Goal: Transaction & Acquisition: Purchase product/service

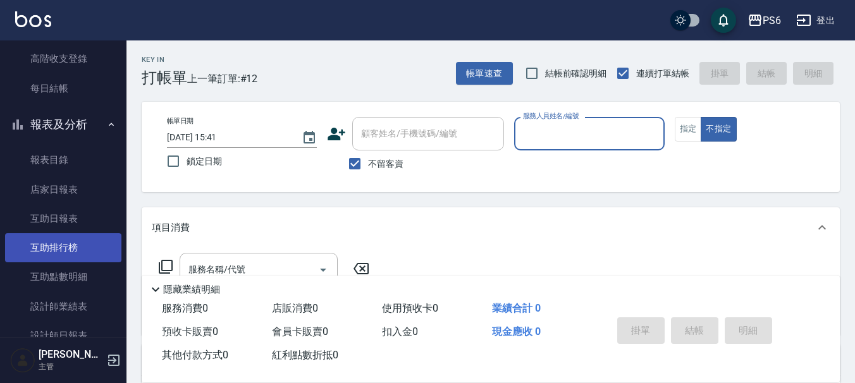
scroll to position [253, 0]
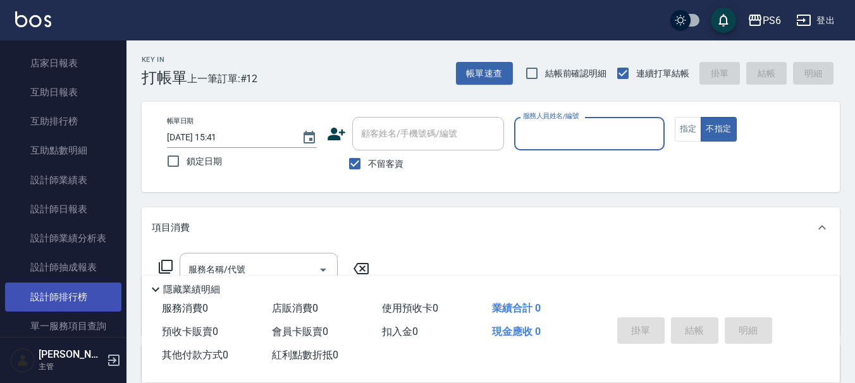
click at [83, 293] on link "設計師排行榜" at bounding box center [63, 297] width 116 height 29
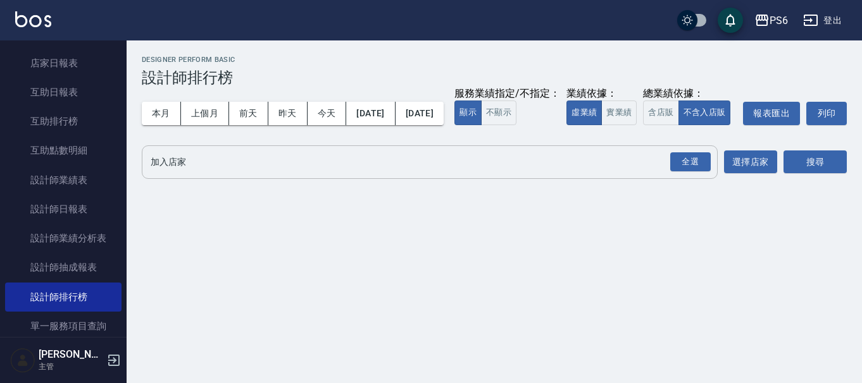
click at [264, 173] on input "加入店家" at bounding box center [419, 162] width 545 height 22
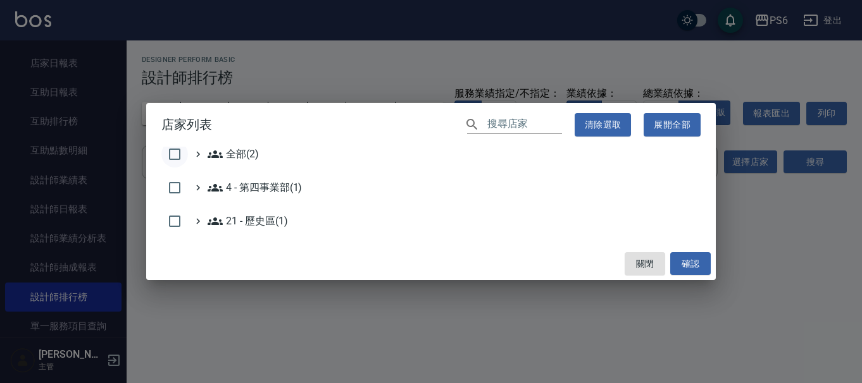
click at [171, 152] on input "checkbox" at bounding box center [174, 154] width 27 height 27
checkbox input "true"
click at [693, 266] on button "確認" at bounding box center [690, 263] width 40 height 23
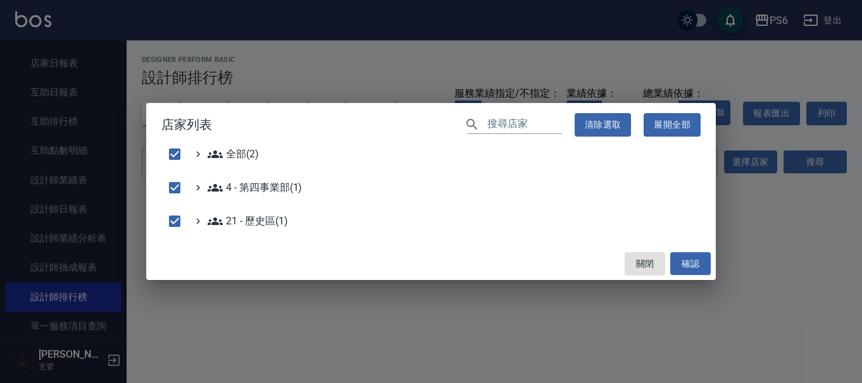
checkbox input "false"
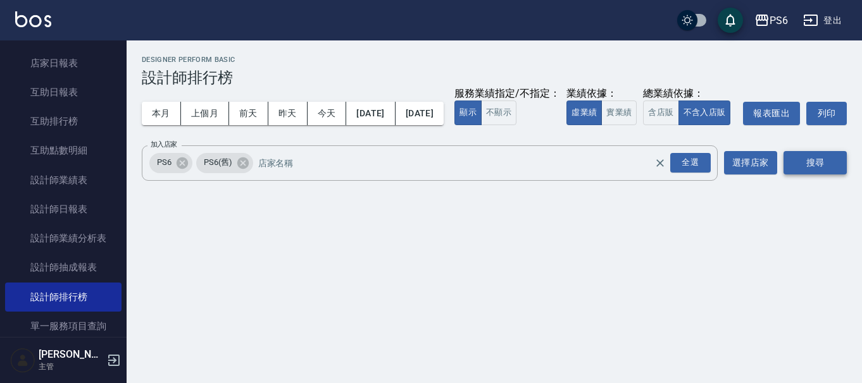
click at [803, 175] on button "搜尋" at bounding box center [814, 162] width 63 height 23
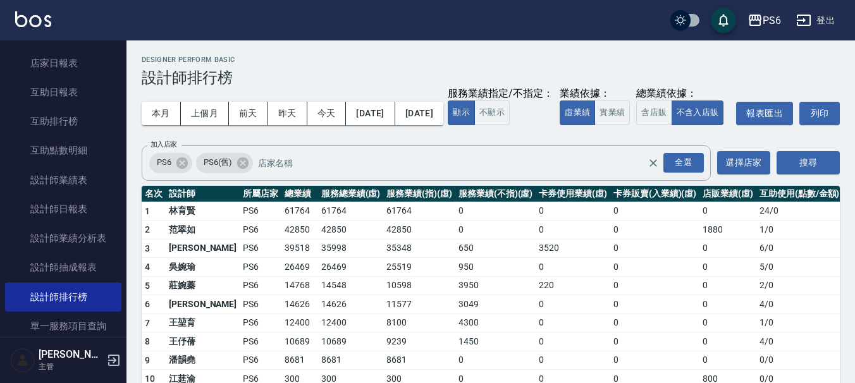
scroll to position [62, 0]
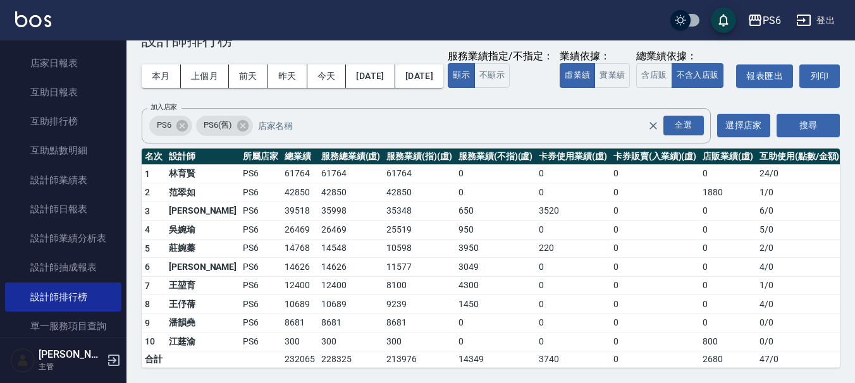
click at [655, 77] on div "本月 上個月 [DATE] [DATE] [DATE] [DATE] [DATE] 服務業績指定/不指定： 顯示 不顯示 業績依據： 虛業績 實業績 總業績依…" at bounding box center [491, 76] width 698 height 54
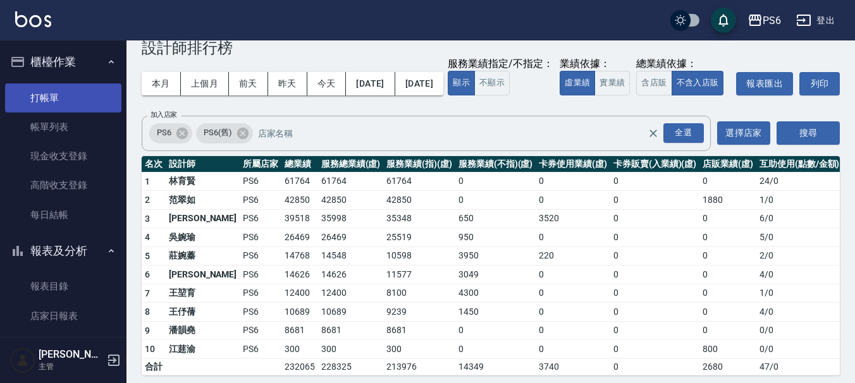
scroll to position [0, 0]
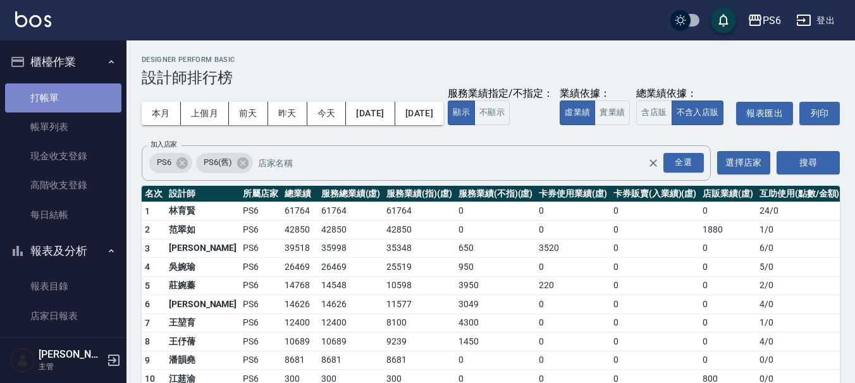
drag, startPoint x: 73, startPoint y: 94, endPoint x: 105, endPoint y: 97, distance: 31.8
click at [74, 94] on link "打帳單" at bounding box center [63, 98] width 116 height 29
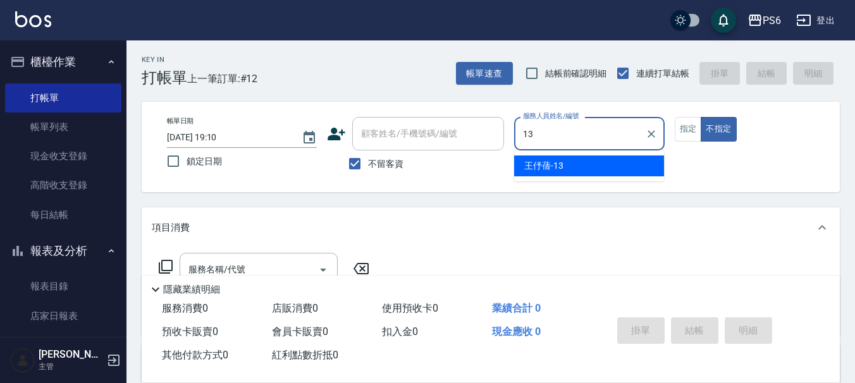
type input "[PERSON_NAME]-13"
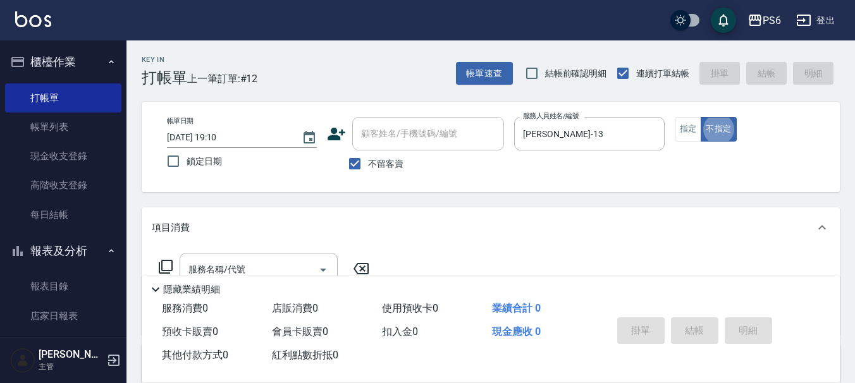
type button "false"
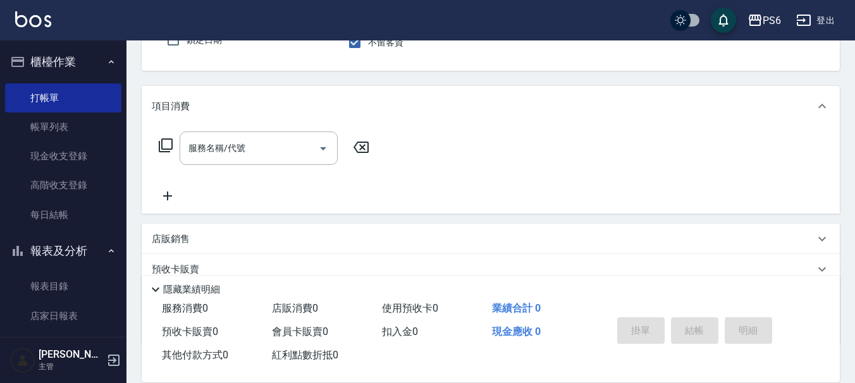
scroll to position [127, 0]
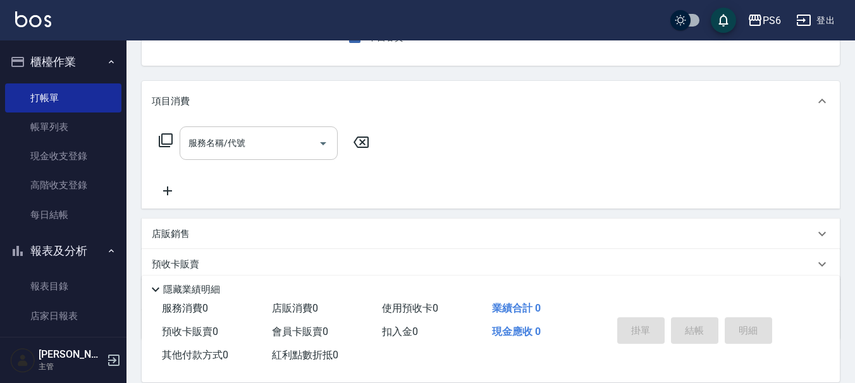
click at [267, 144] on input "服務名稱/代號" at bounding box center [249, 143] width 128 height 22
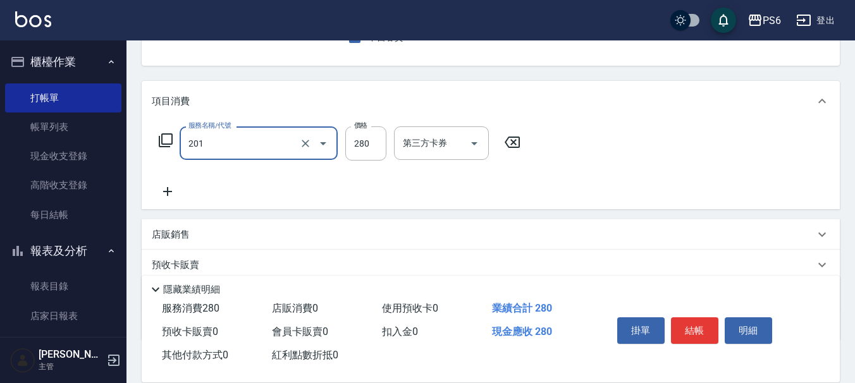
type input "一般洗髮(201)"
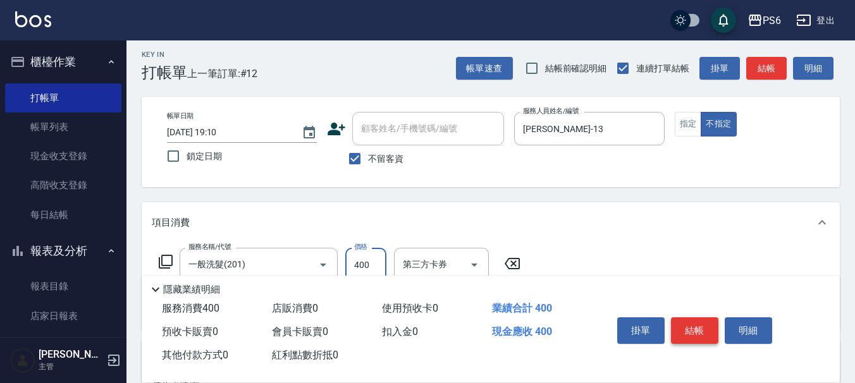
scroll to position [0, 0]
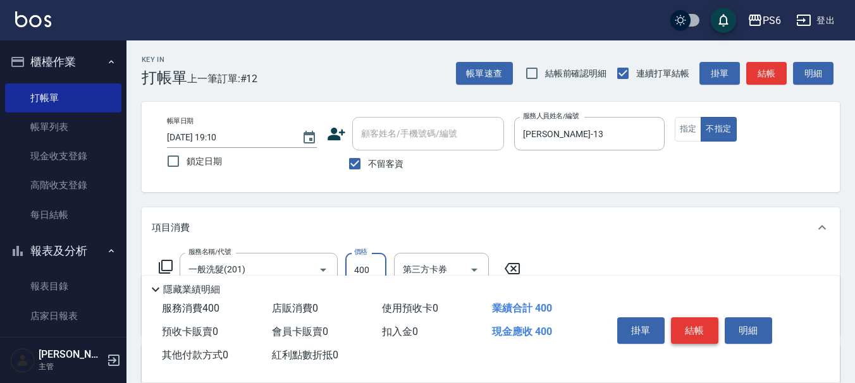
type input "400"
click at [693, 328] on button "結帳" at bounding box center [694, 331] width 47 height 27
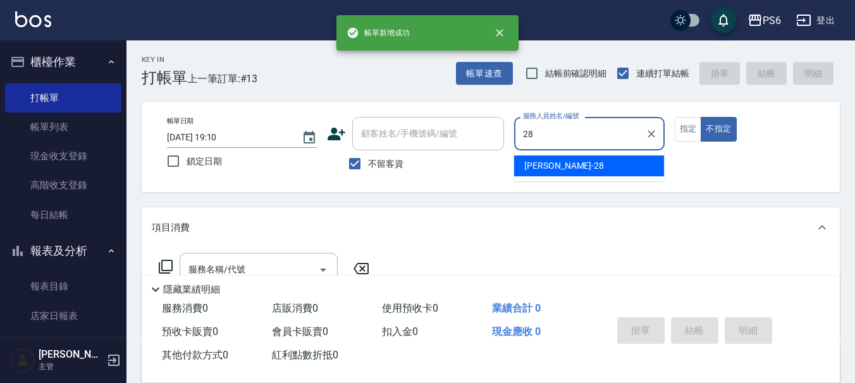
type input "[PERSON_NAME]-28"
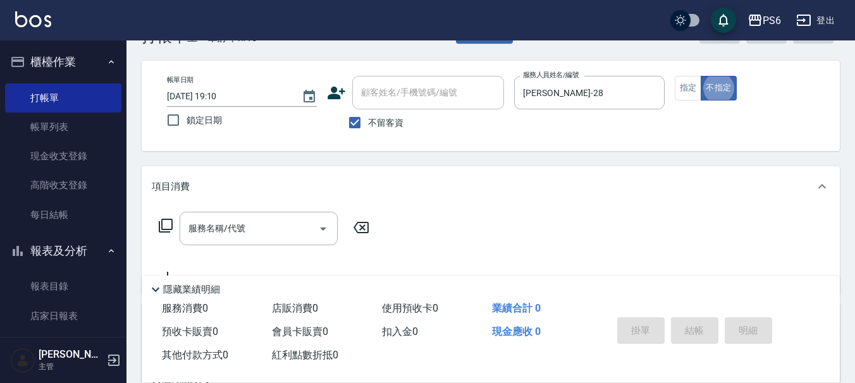
scroll to position [63, 0]
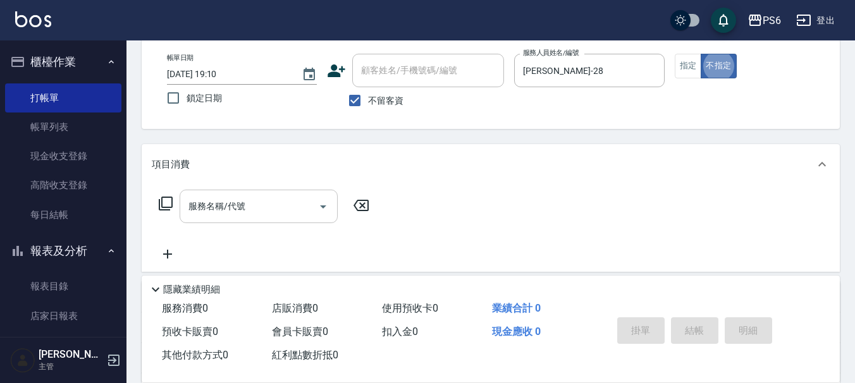
click at [233, 220] on div "服務名稱/代號" at bounding box center [259, 207] width 158 height 34
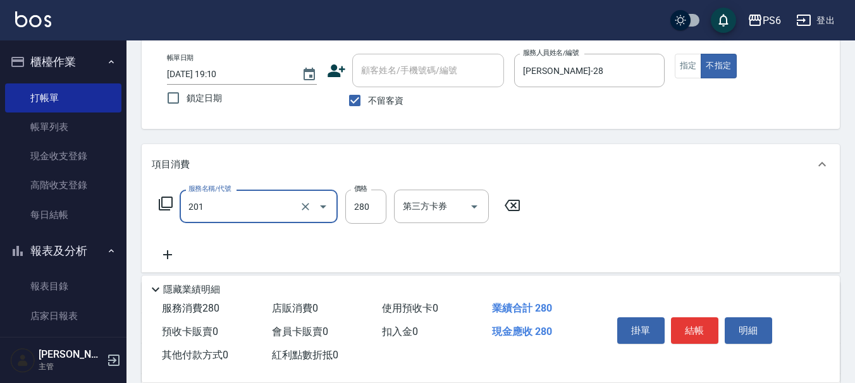
type input "一般洗髮(201)"
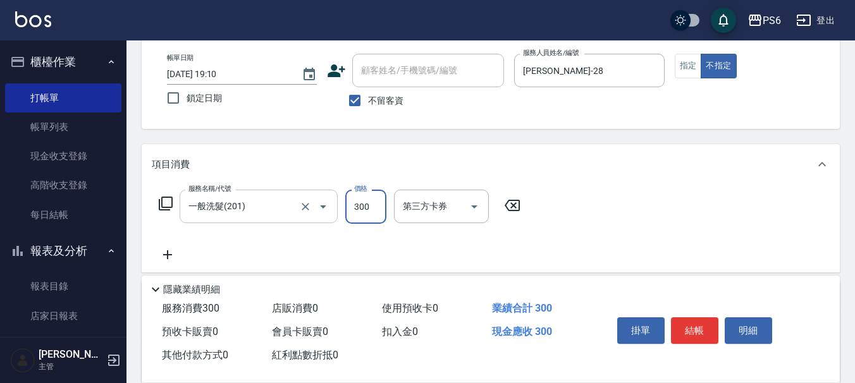
type input "300"
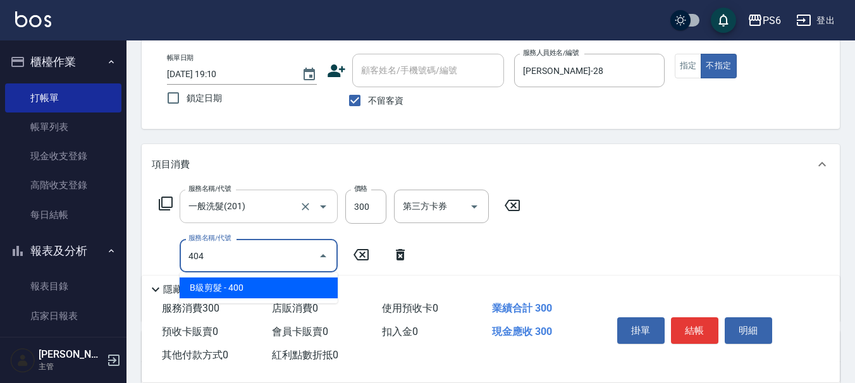
type input "B級剪髮(404)"
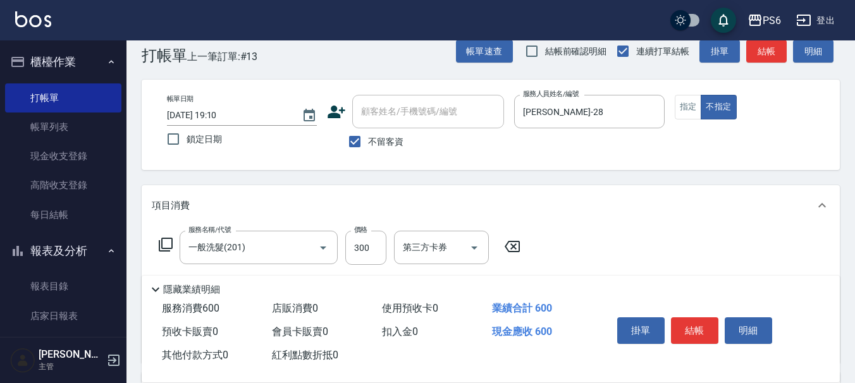
scroll to position [0, 0]
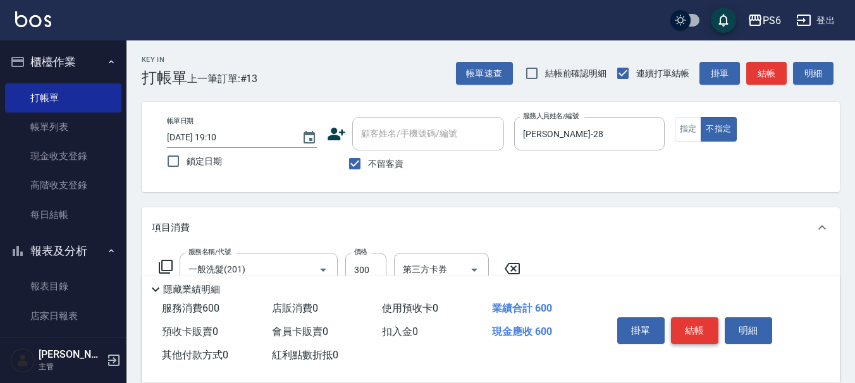
type input "300"
click at [705, 333] on button "結帳" at bounding box center [694, 331] width 47 height 27
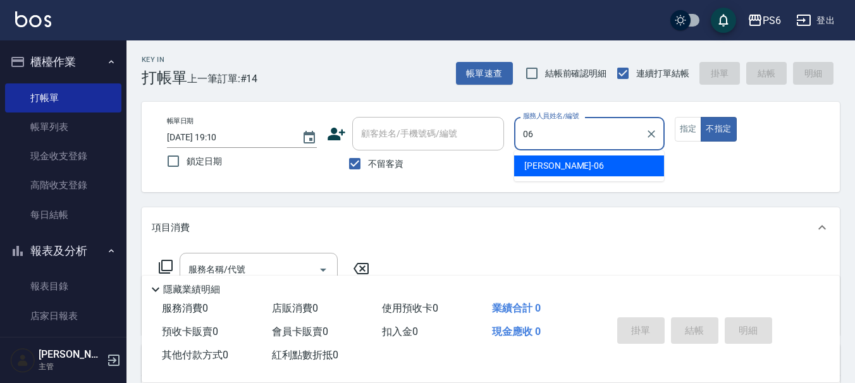
type input "[PERSON_NAME]-06"
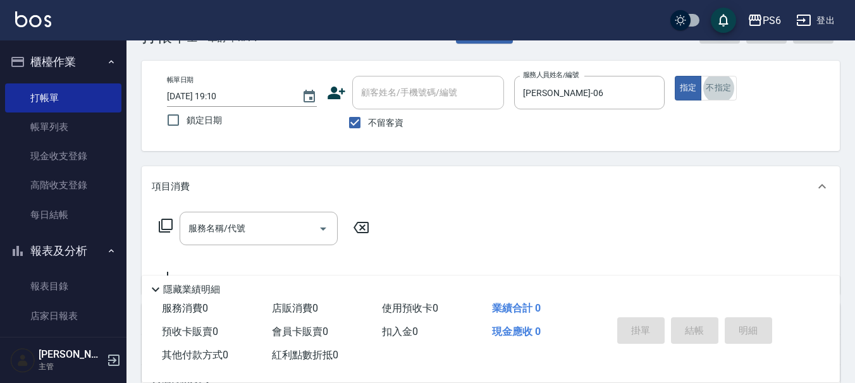
scroll to position [63, 0]
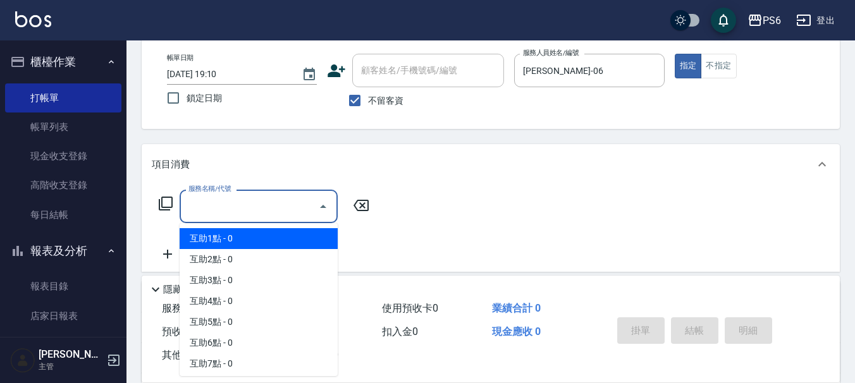
click at [250, 204] on input "服務名稱/代號" at bounding box center [249, 206] width 128 height 22
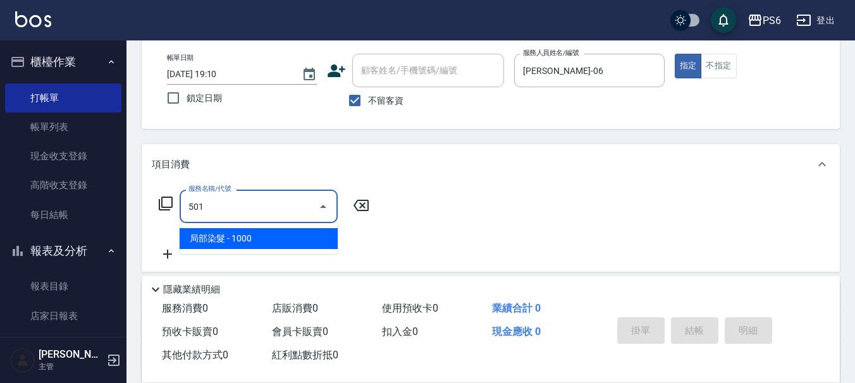
type input "局部染髮(501)"
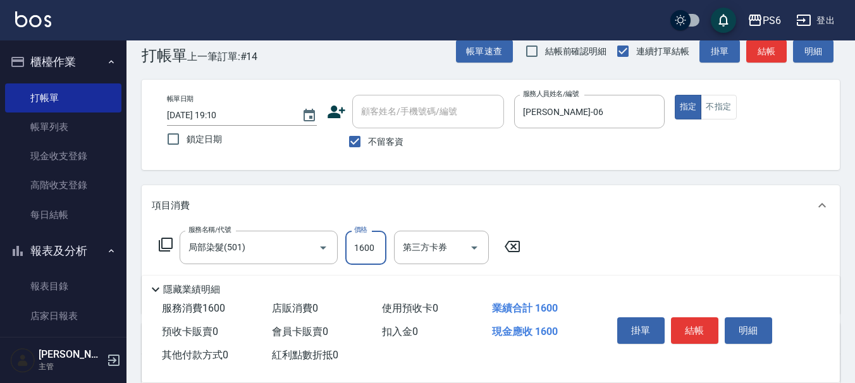
scroll to position [0, 0]
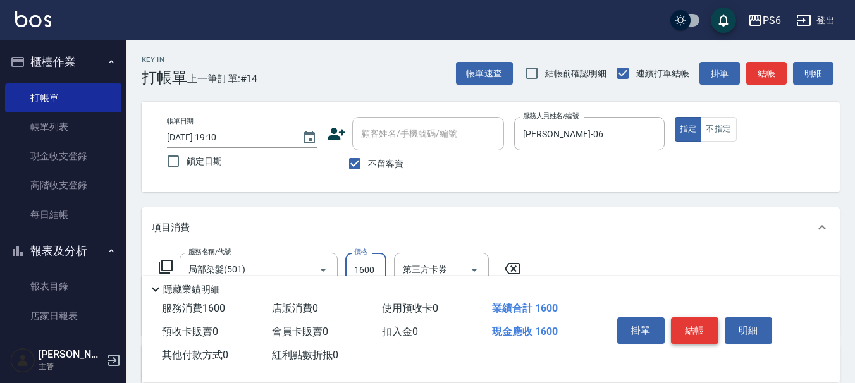
type input "1600"
click at [705, 328] on button "結帳" at bounding box center [694, 331] width 47 height 27
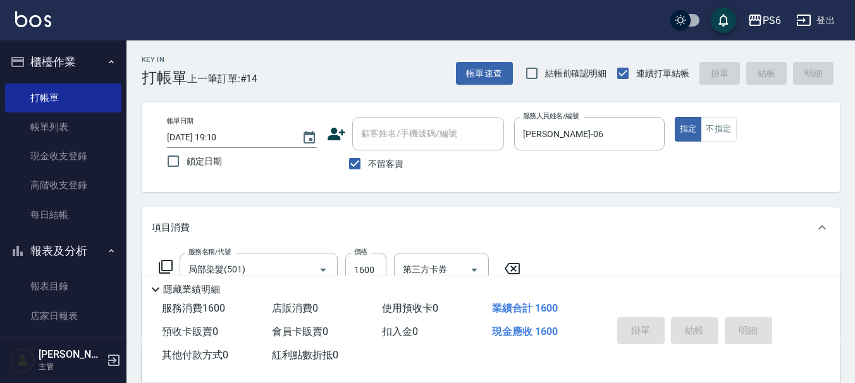
type input "[DATE] 19:11"
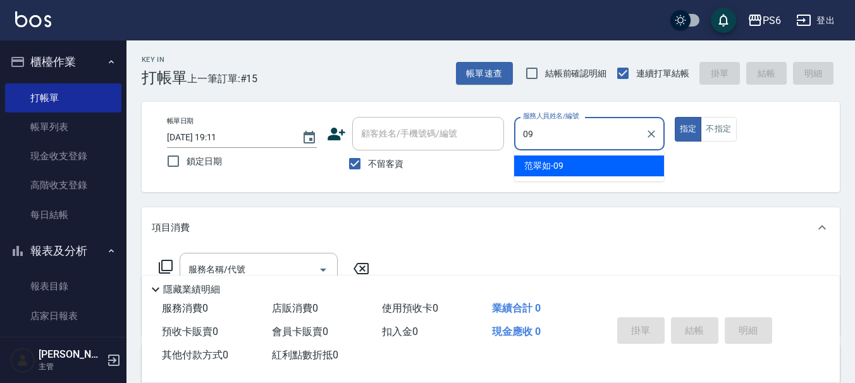
type input "[PERSON_NAME]-09"
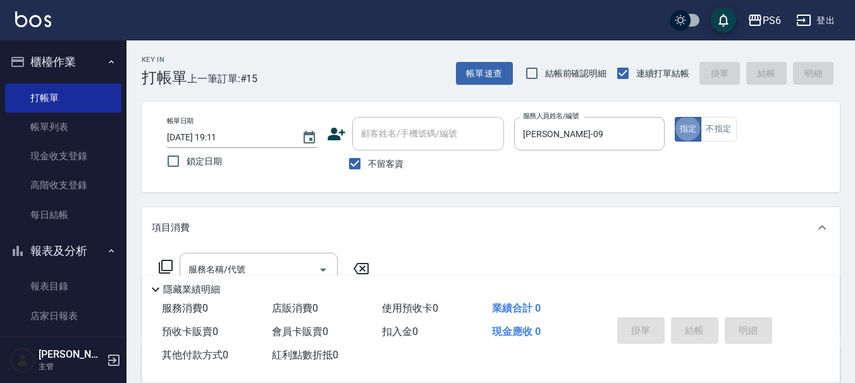
type button "true"
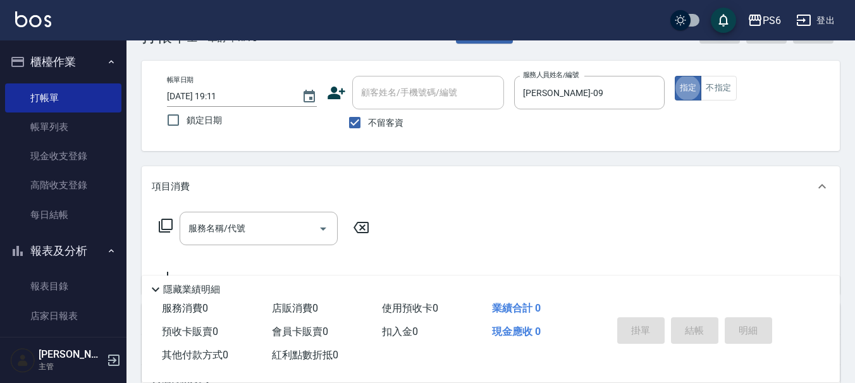
scroll to position [63, 0]
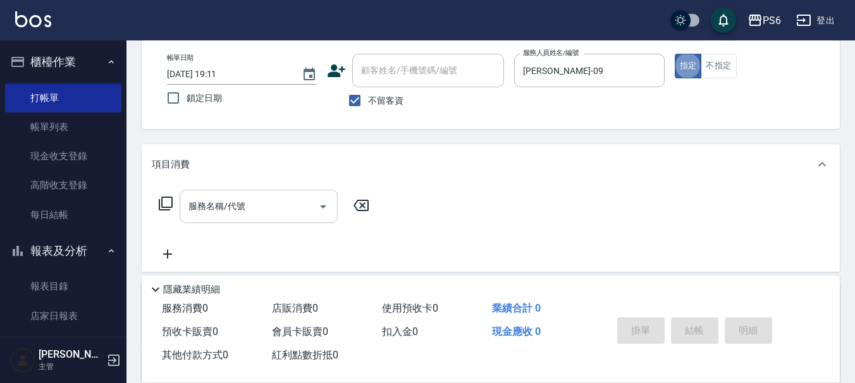
click at [254, 204] on input "服務名稱/代號" at bounding box center [249, 206] width 128 height 22
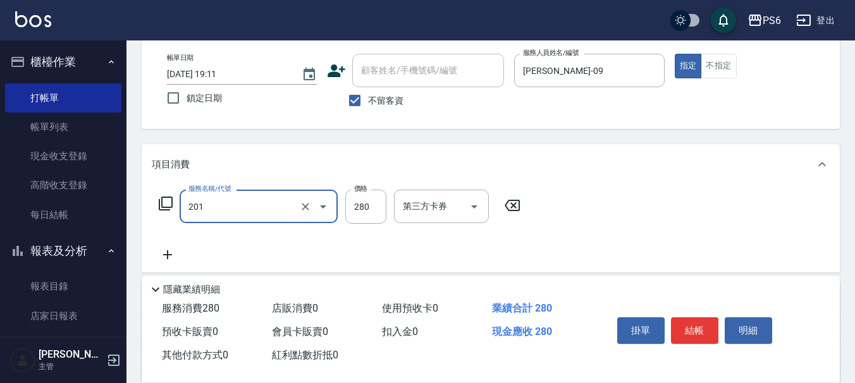
type input "一般洗髮(201)"
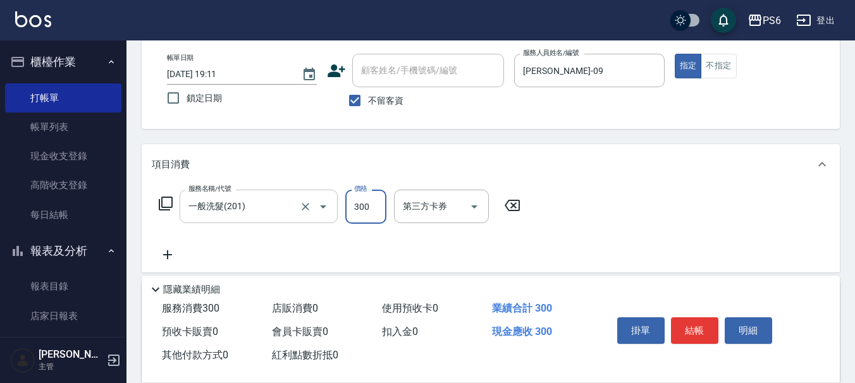
type input "300"
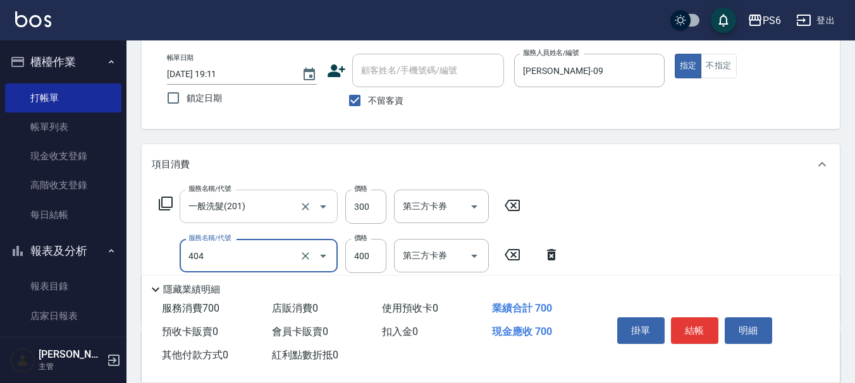
type input "B級剪髮(404)"
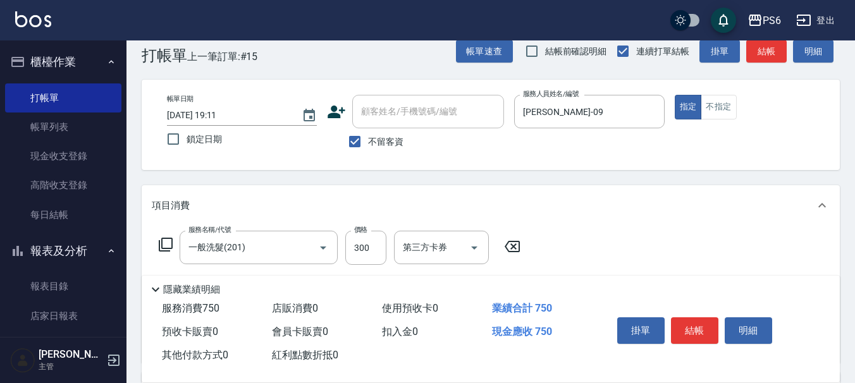
scroll to position [0, 0]
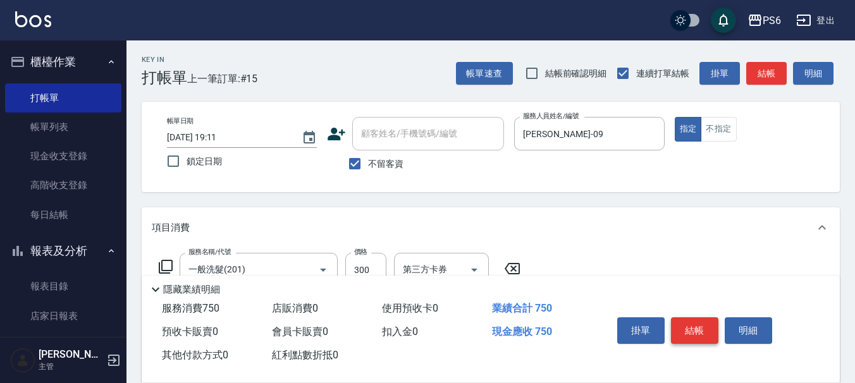
type input "450"
click at [700, 325] on button "結帳" at bounding box center [694, 331] width 47 height 27
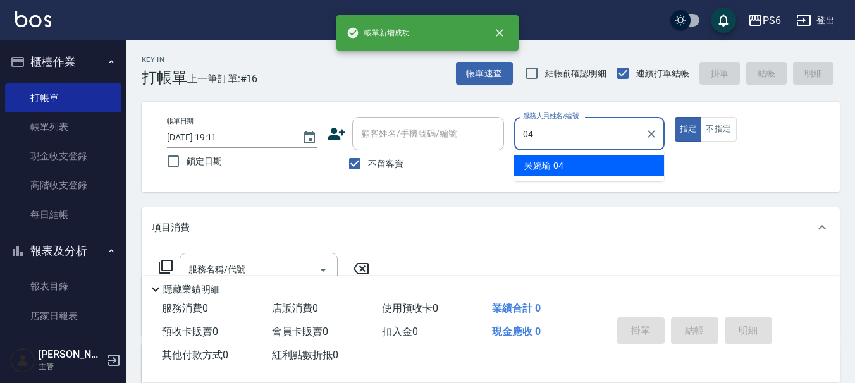
type input "[PERSON_NAME]-04"
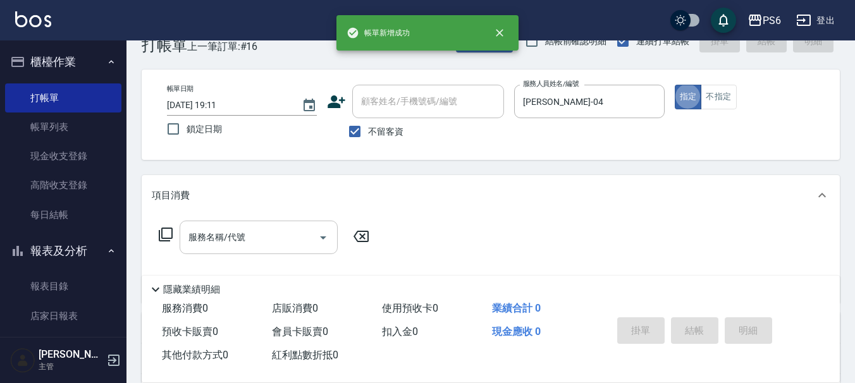
scroll to position [63, 0]
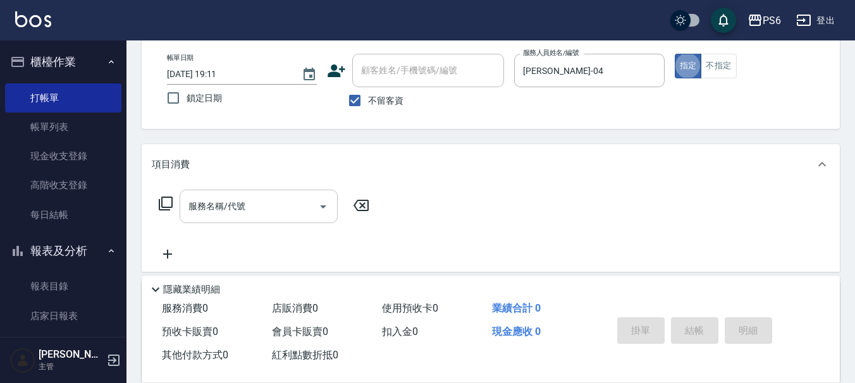
click at [300, 208] on input "服務名稱/代號" at bounding box center [249, 206] width 128 height 22
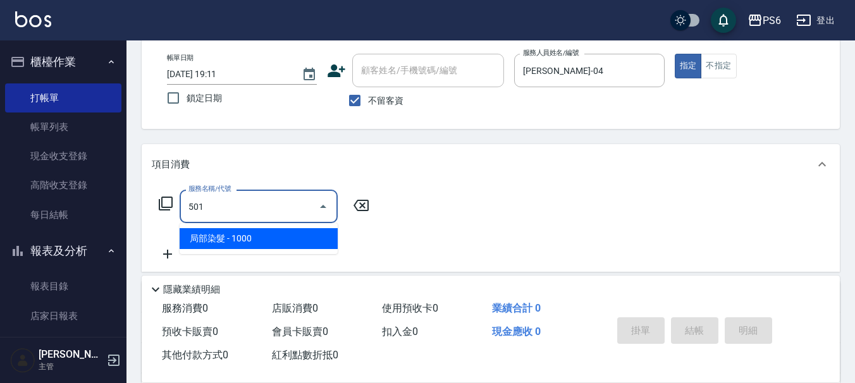
type input "局部染髮(501)"
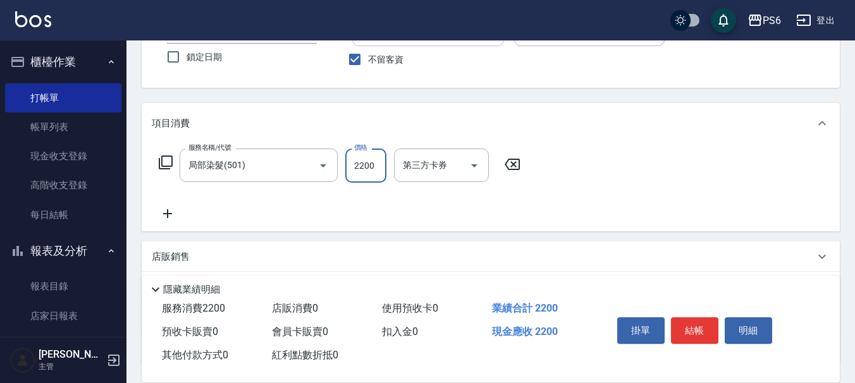
scroll to position [127, 0]
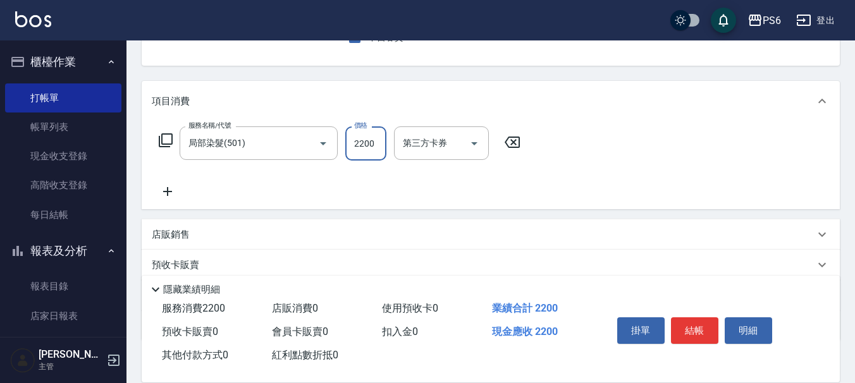
type input "2200"
click at [173, 192] on icon at bounding box center [168, 191] width 32 height 15
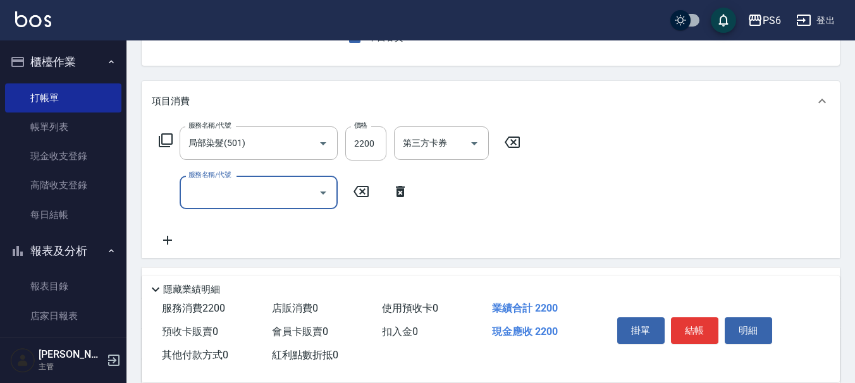
click at [218, 195] on input "服務名稱/代號" at bounding box center [249, 193] width 128 height 22
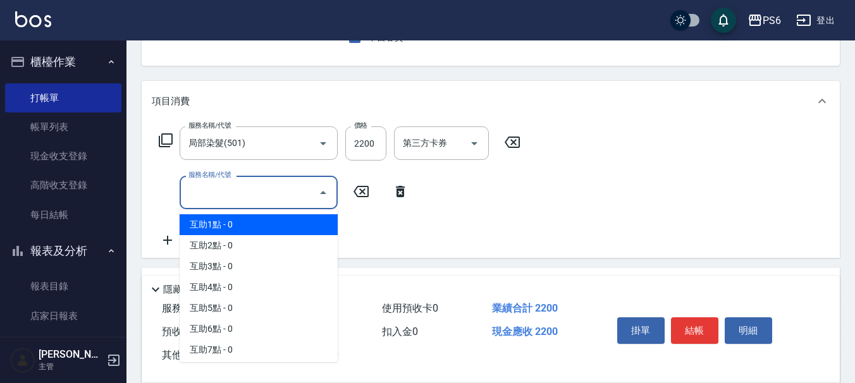
drag, startPoint x: 236, startPoint y: 232, endPoint x: 339, endPoint y: 218, distance: 104.1
click at [239, 232] on span "互助1點 - 0" at bounding box center [259, 224] width 158 height 21
type input "互助1點(1)"
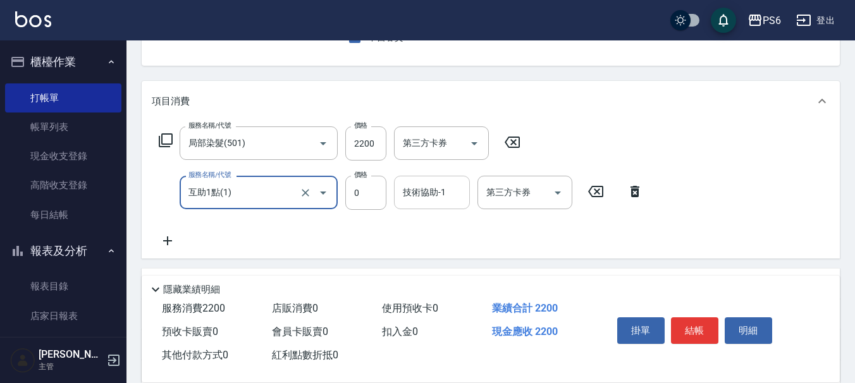
click at [430, 195] on div "技術協助-1 技術協助-1" at bounding box center [432, 193] width 76 height 34
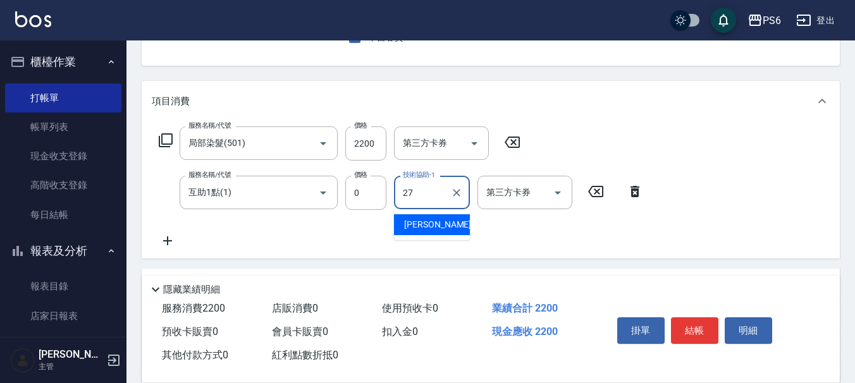
type input "[PERSON_NAME]-27"
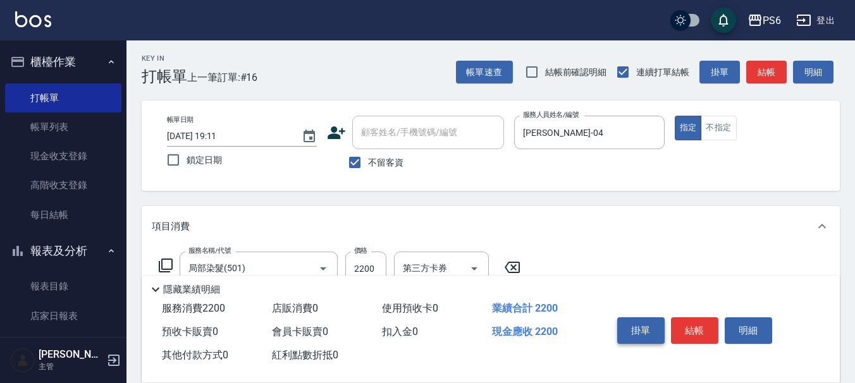
scroll to position [0, 0]
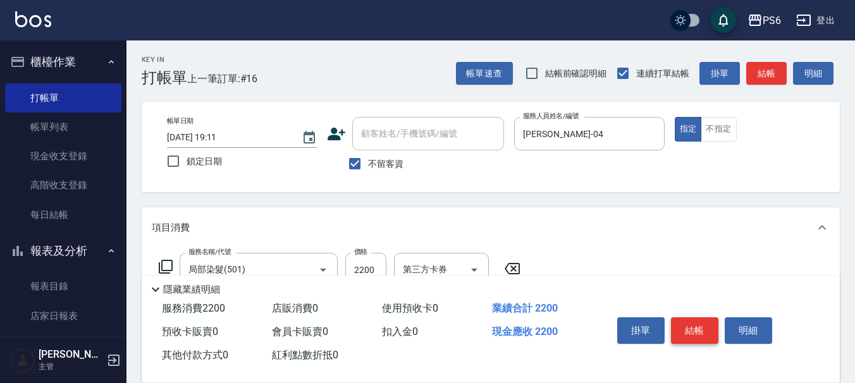
click at [683, 326] on button "結帳" at bounding box center [694, 331] width 47 height 27
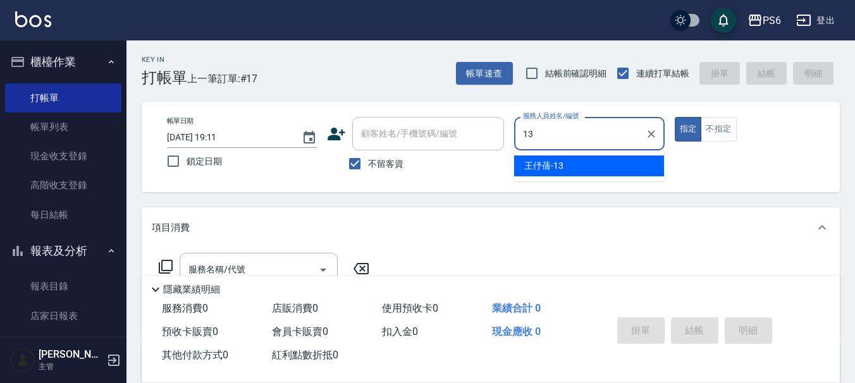
type input "[PERSON_NAME]-13"
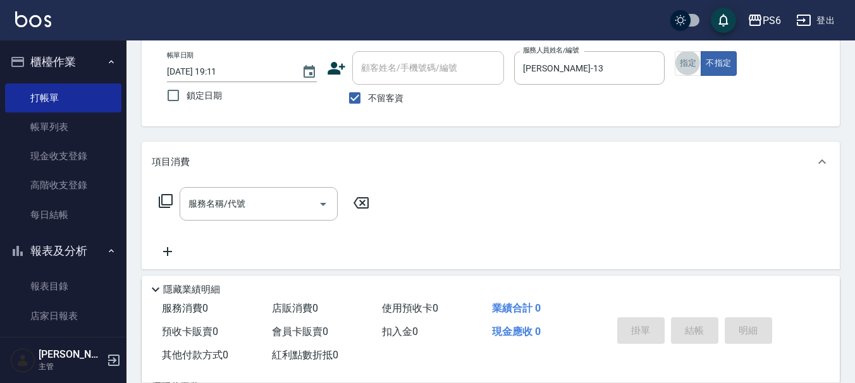
scroll to position [127, 0]
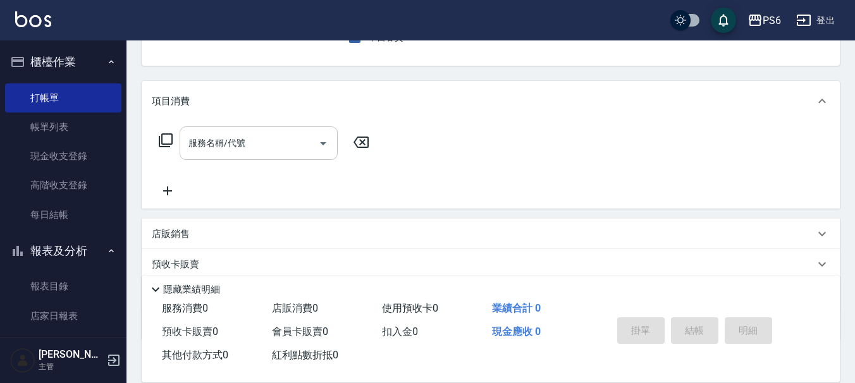
click at [245, 152] on input "服務名稱/代號" at bounding box center [249, 143] width 128 height 22
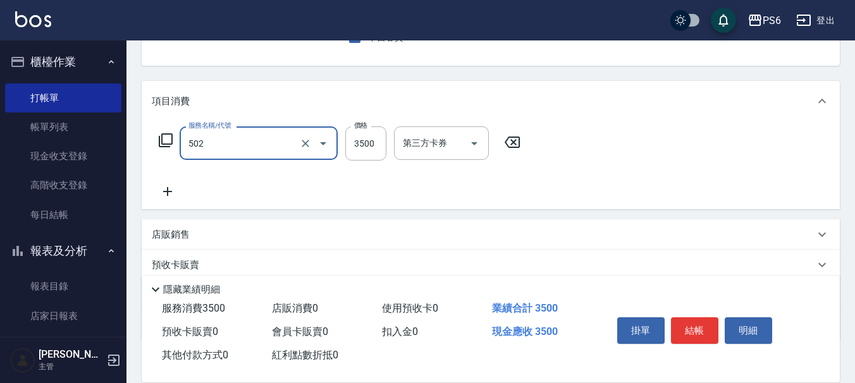
type input "水漾染髮(502)"
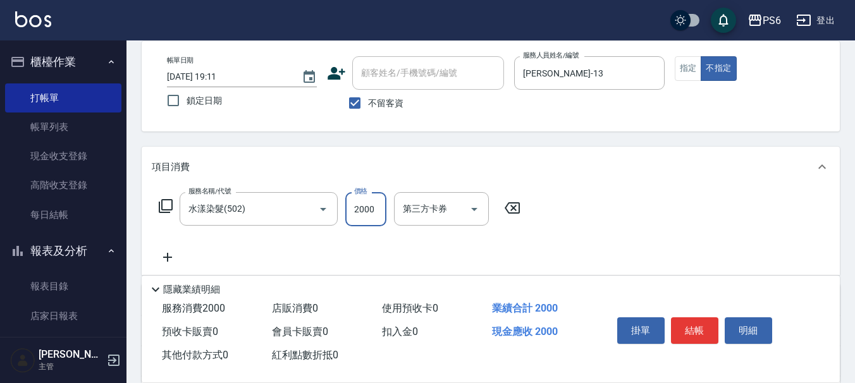
scroll to position [0, 0]
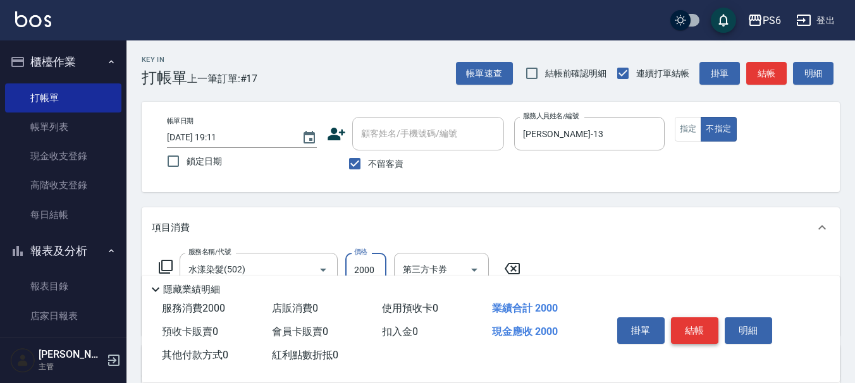
type input "2000"
click at [695, 326] on button "結帳" at bounding box center [694, 331] width 47 height 27
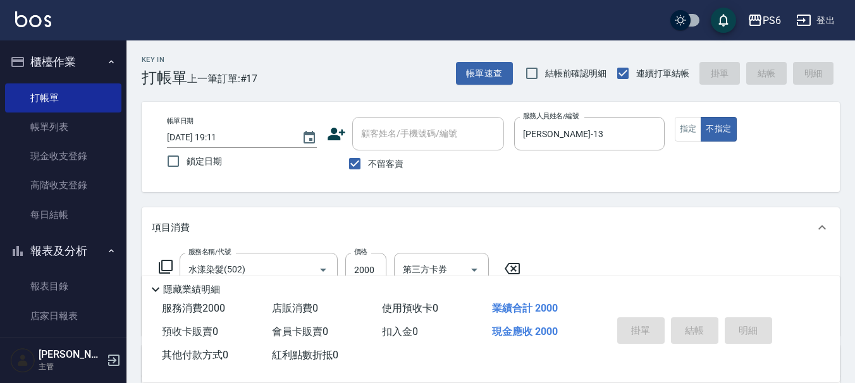
type input "[DATE] 19:12"
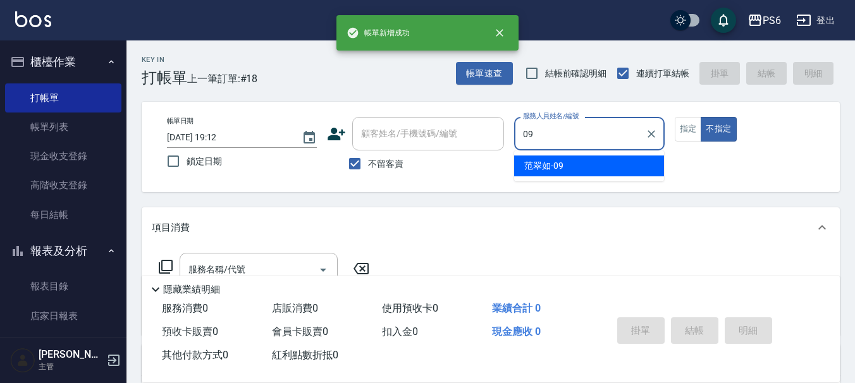
type input "[PERSON_NAME]-09"
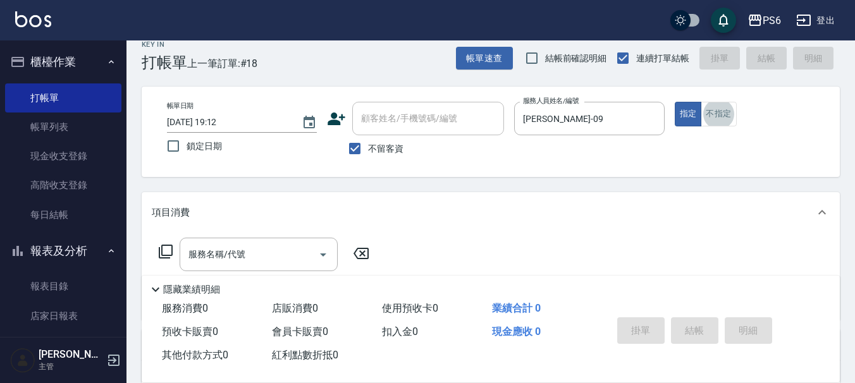
scroll to position [63, 0]
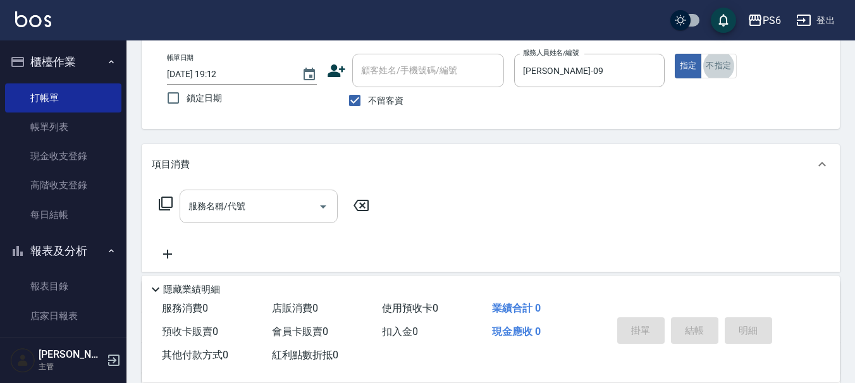
click at [258, 208] on input "服務名稱/代號" at bounding box center [249, 206] width 128 height 22
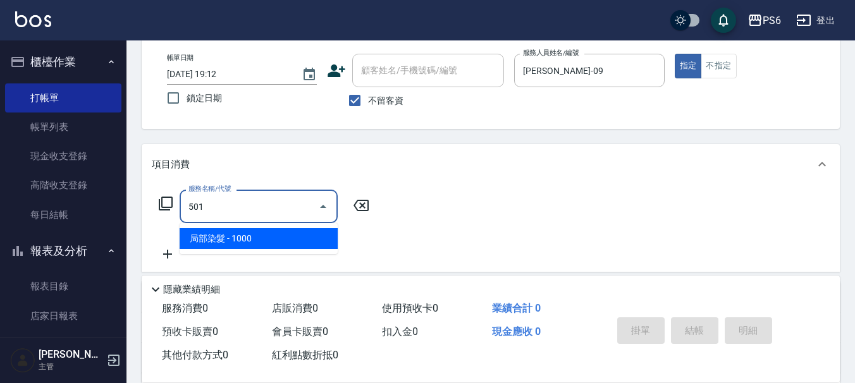
type input "局部染髮(501)"
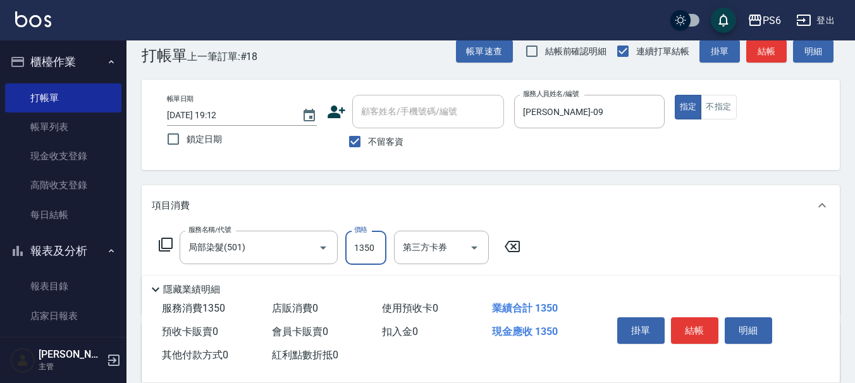
scroll to position [0, 0]
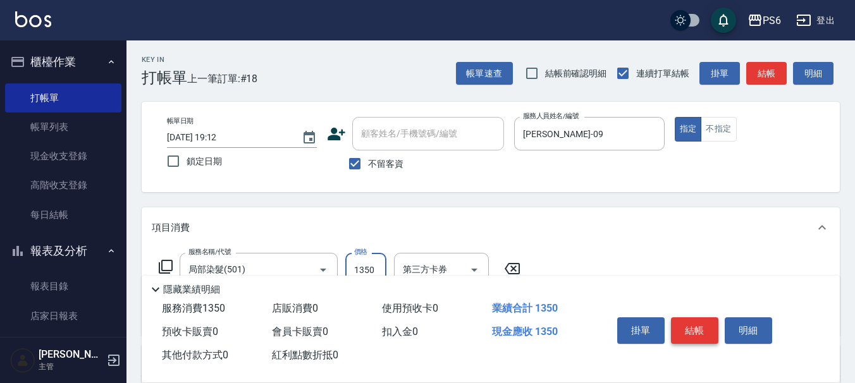
type input "1350"
click at [677, 328] on button "結帳" at bounding box center [694, 331] width 47 height 27
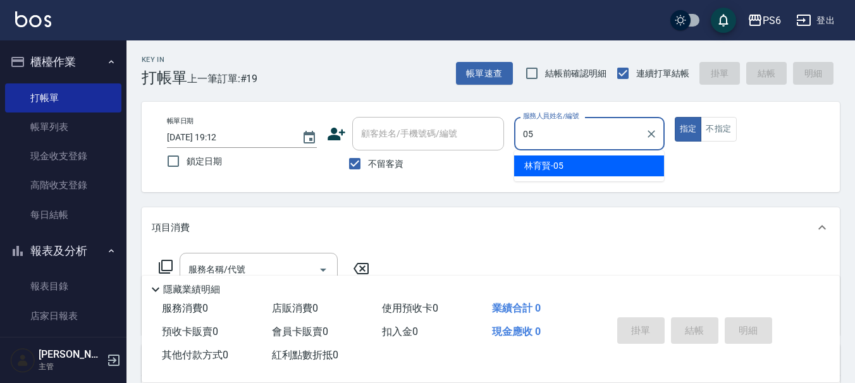
type input "[PERSON_NAME]-05"
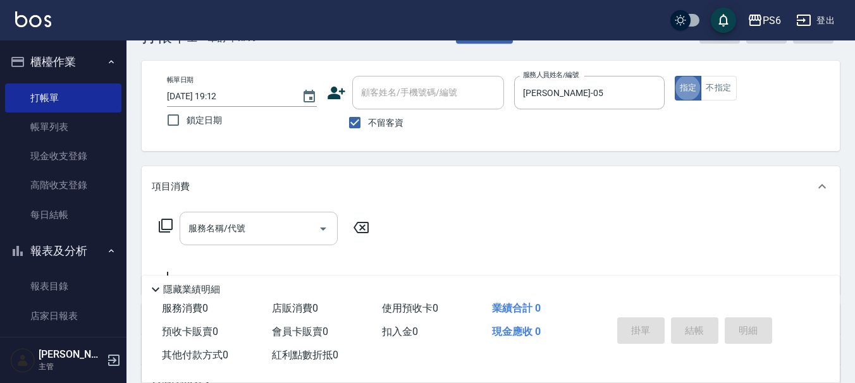
scroll to position [63, 0]
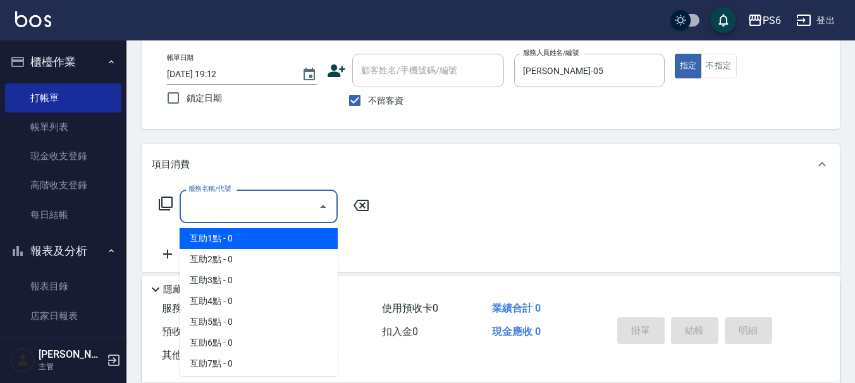
click at [233, 204] on div "服務名稱/代號 服務名稱/代號" at bounding box center [259, 207] width 158 height 34
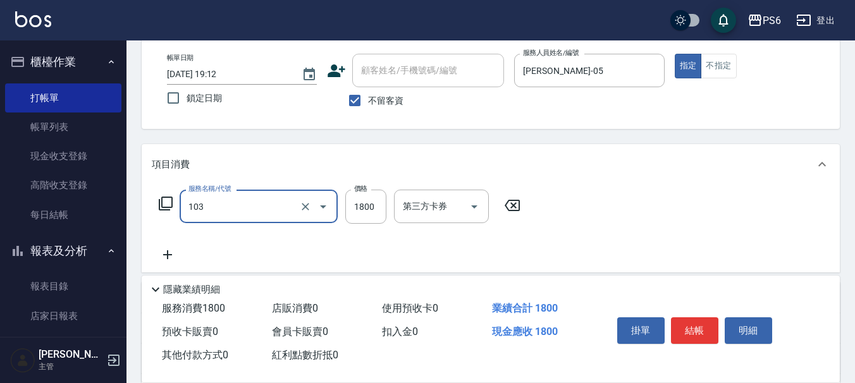
type input "草本頭皮(103)"
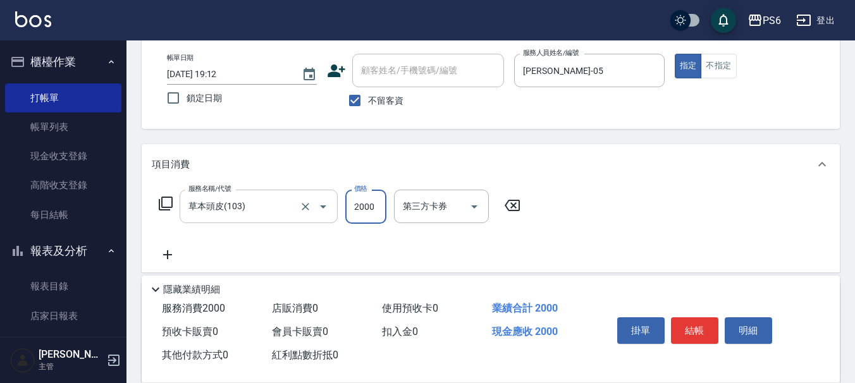
type input "2000"
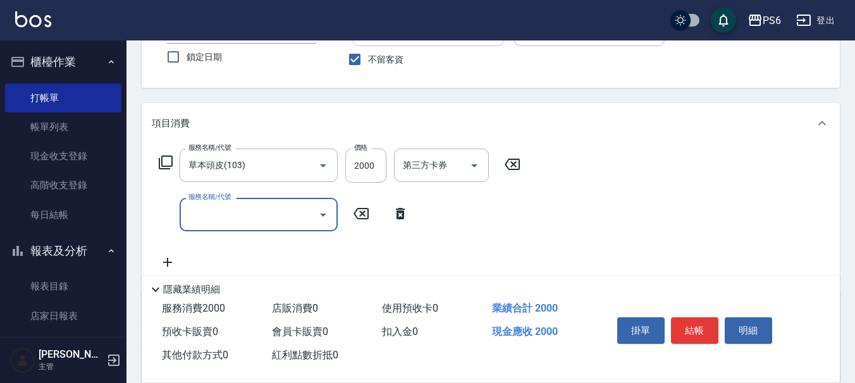
scroll to position [127, 0]
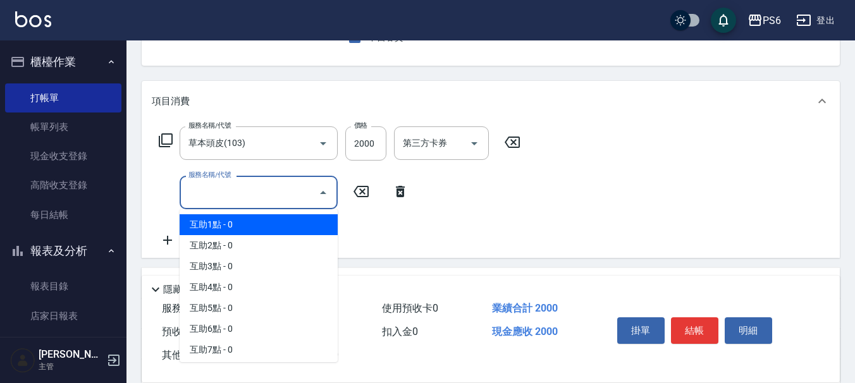
click at [235, 188] on input "服務名稱/代號" at bounding box center [249, 193] width 128 height 22
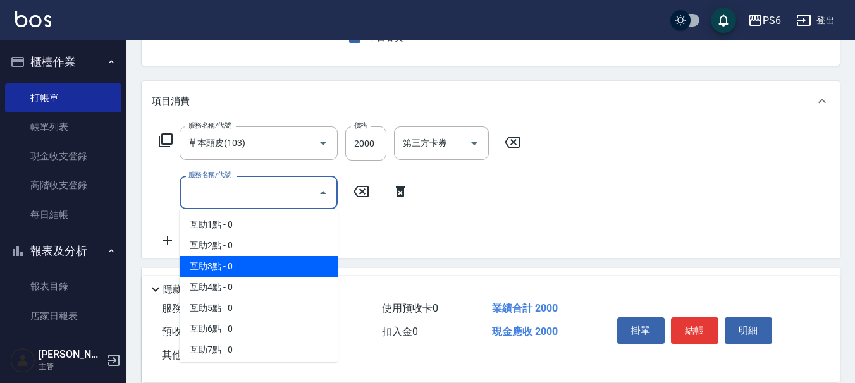
click at [242, 267] on span "互助3點 - 0" at bounding box center [259, 266] width 158 height 21
type input "互助3點(3)"
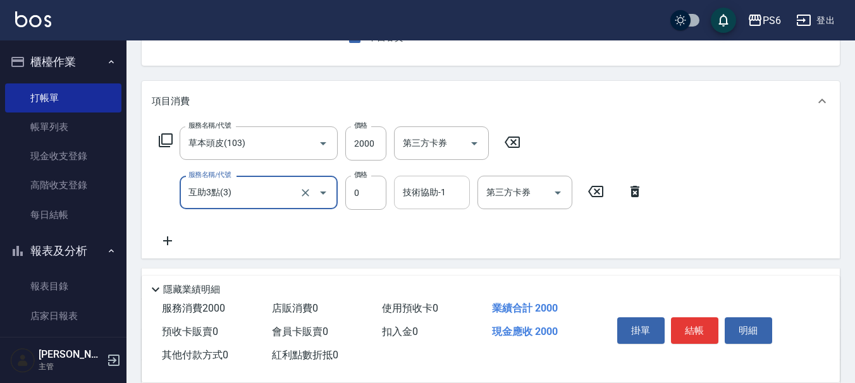
click at [459, 203] on div "技術協助-1" at bounding box center [432, 193] width 76 height 34
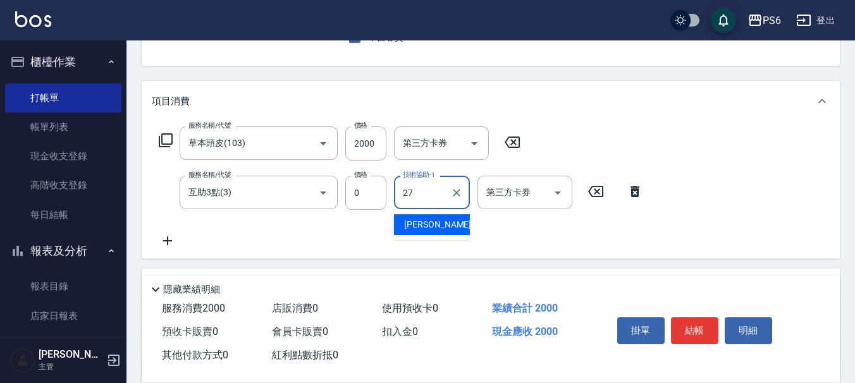
type input "[PERSON_NAME]-27"
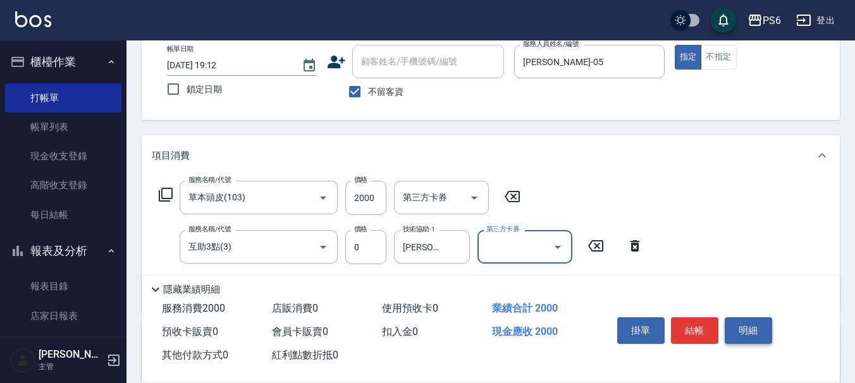
scroll to position [0, 0]
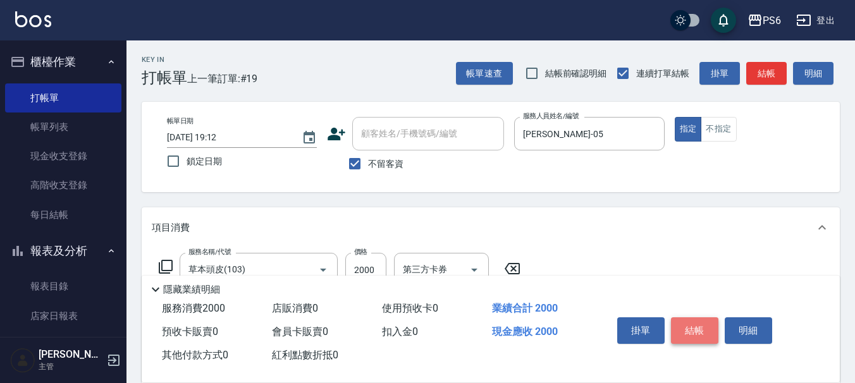
click at [704, 330] on button "結帳" at bounding box center [694, 331] width 47 height 27
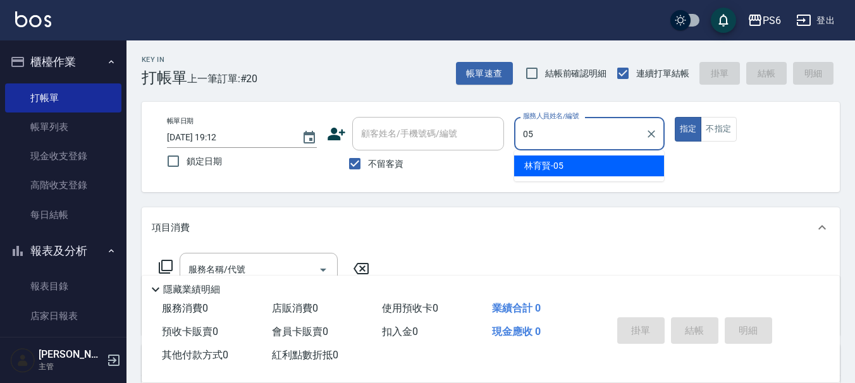
type input "[PERSON_NAME]-05"
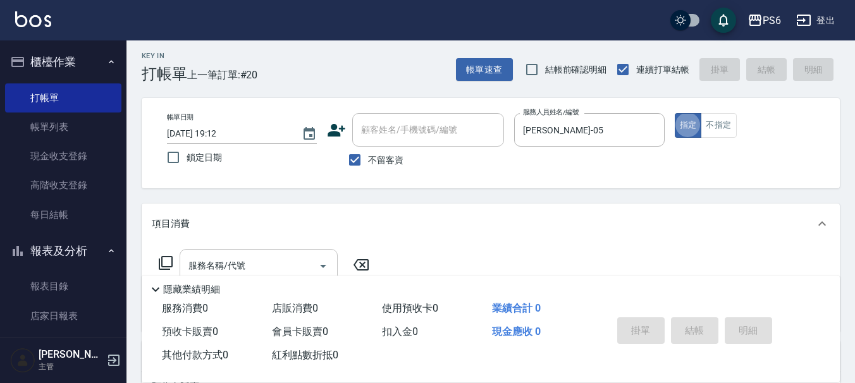
scroll to position [63, 0]
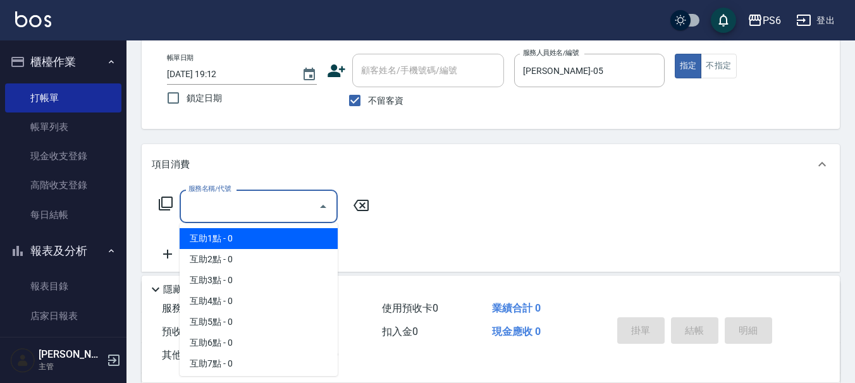
click at [287, 214] on input "服務名稱/代號" at bounding box center [249, 206] width 128 height 22
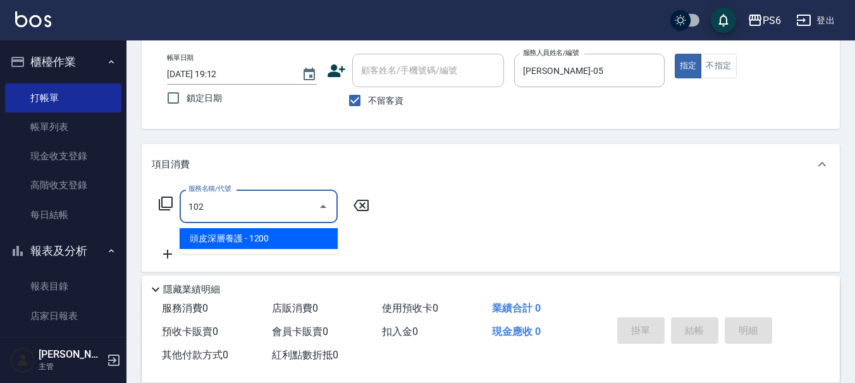
type input "頭皮深層養護(102)"
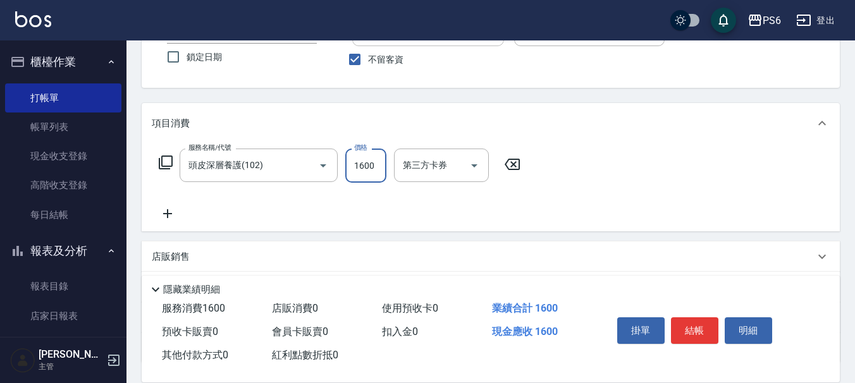
scroll to position [127, 0]
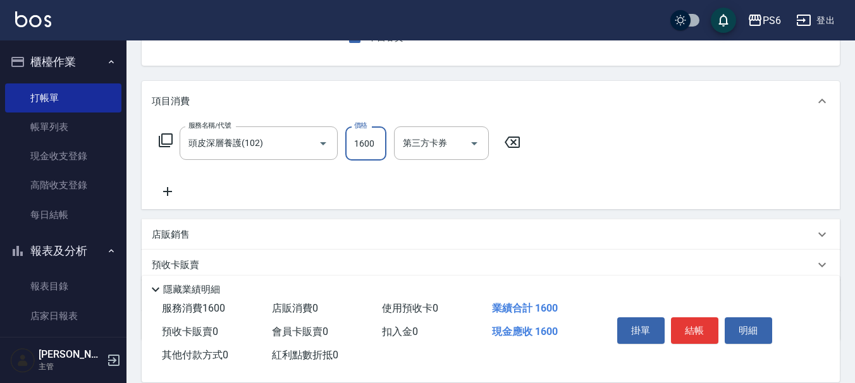
type input "1600"
click at [171, 193] on icon at bounding box center [168, 191] width 32 height 15
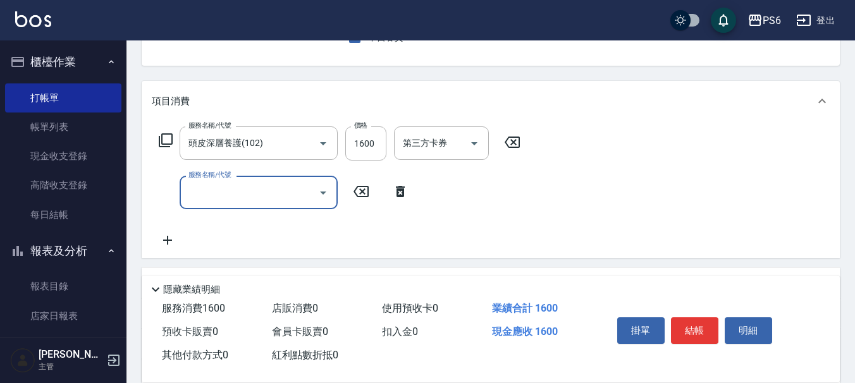
click at [277, 203] on input "服務名稱/代號" at bounding box center [249, 193] width 128 height 22
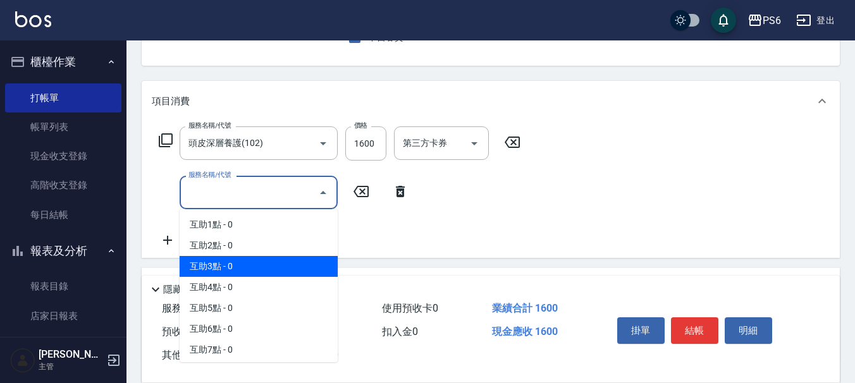
click at [271, 260] on span "互助3點 - 0" at bounding box center [259, 266] width 158 height 21
type input "互助3點(3)"
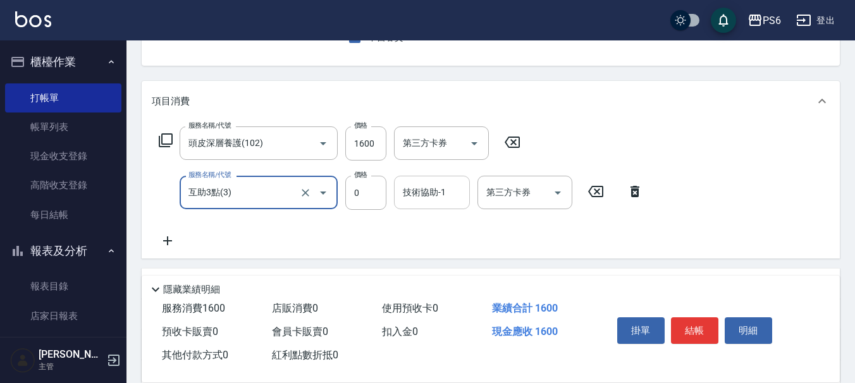
click at [426, 194] on div "技術協助-1 技術協助-1" at bounding box center [432, 193] width 76 height 34
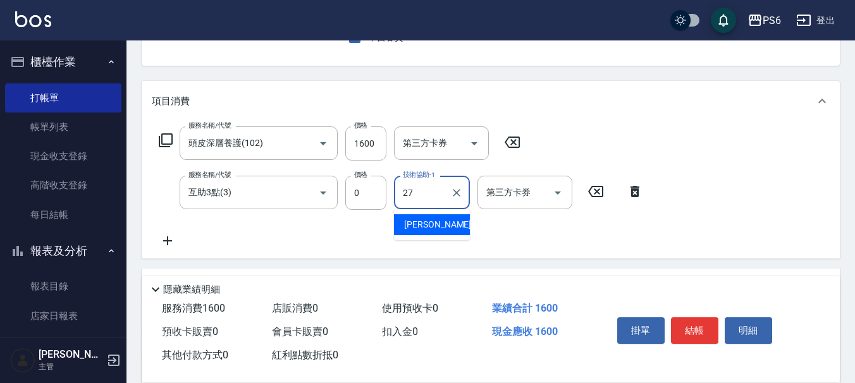
type input "[PERSON_NAME]-27"
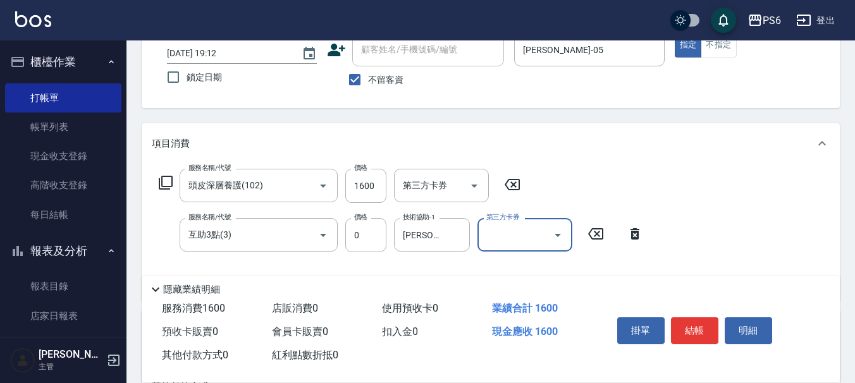
scroll to position [63, 0]
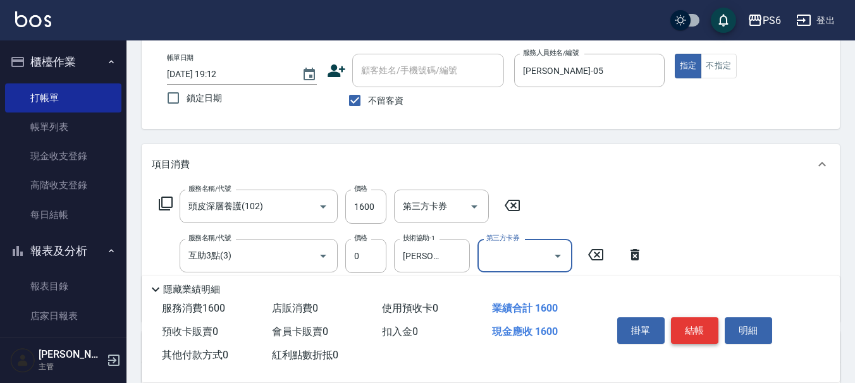
click at [691, 329] on button "結帳" at bounding box center [694, 331] width 47 height 27
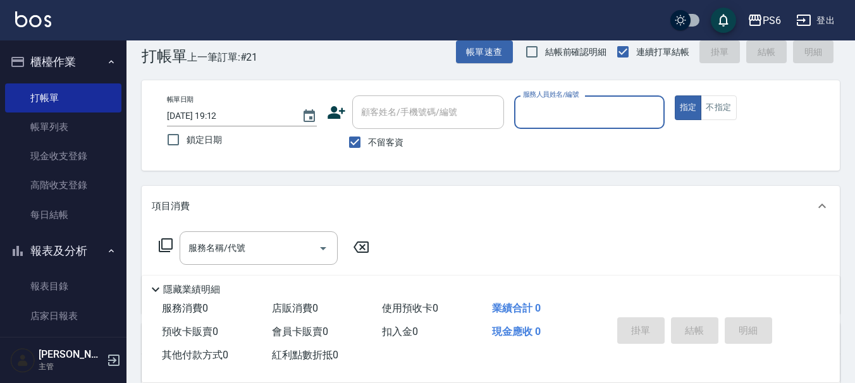
scroll to position [0, 0]
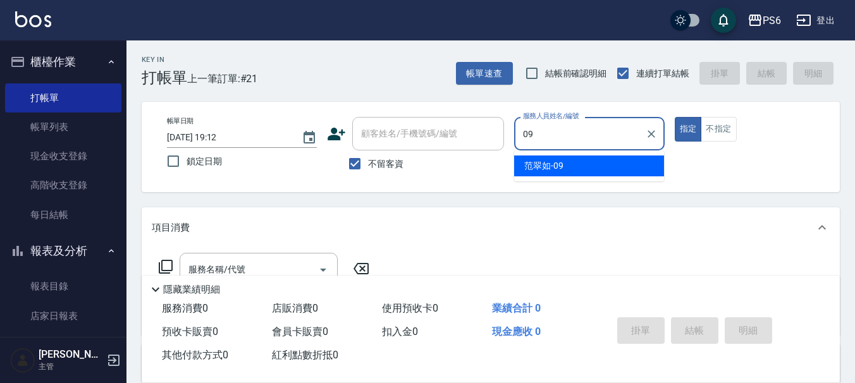
type input "[PERSON_NAME]-09"
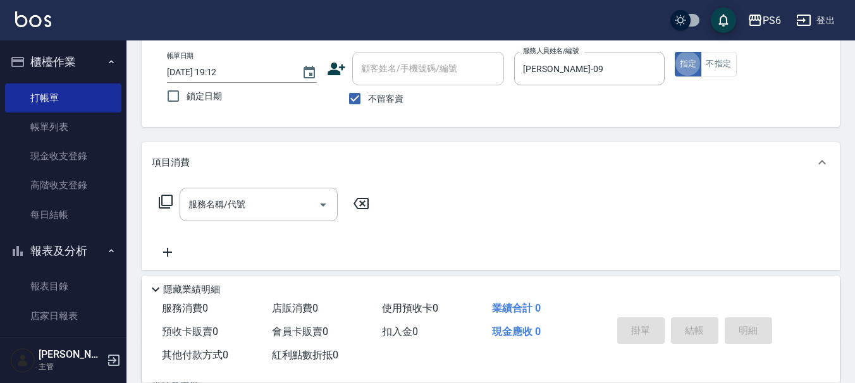
scroll to position [127, 0]
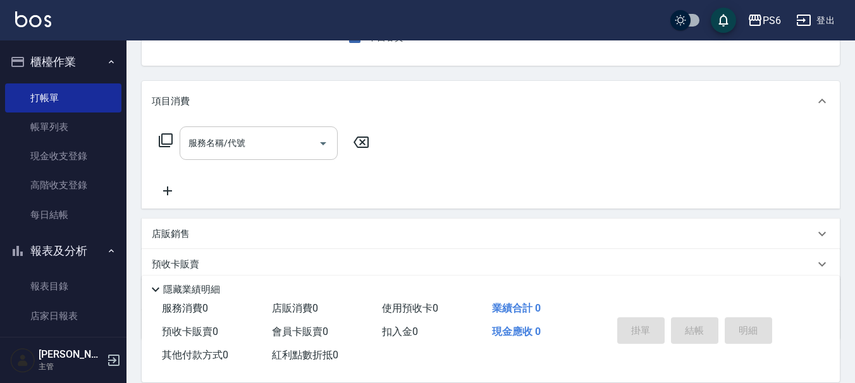
click at [299, 156] on div "服務名稱/代號" at bounding box center [259, 144] width 158 height 34
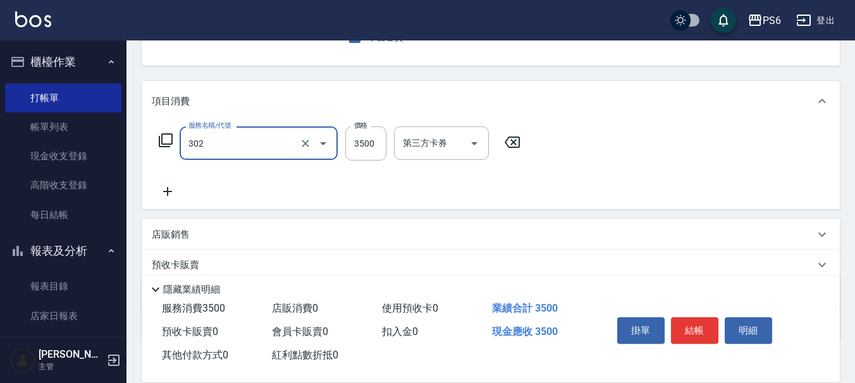
type input "造型冷燙(302)"
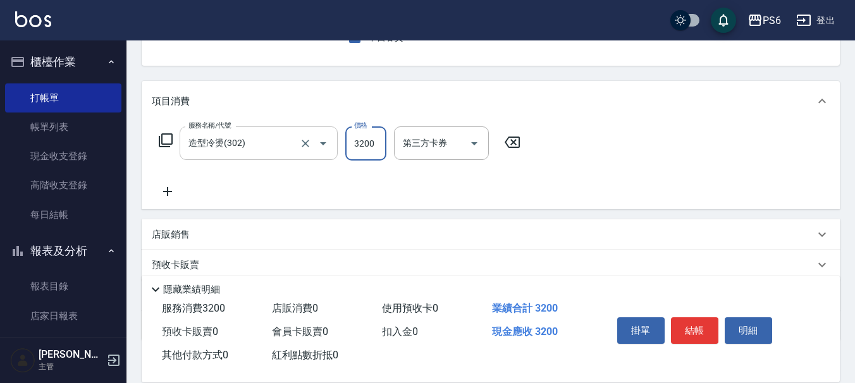
type input "3200"
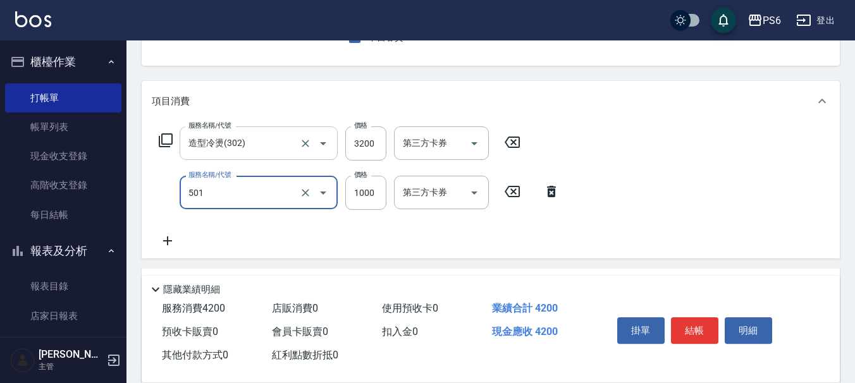
type input "局部染髮(501)"
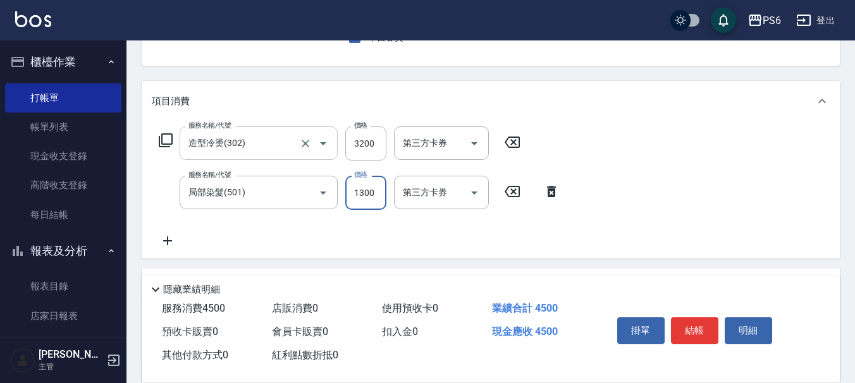
type input "1300"
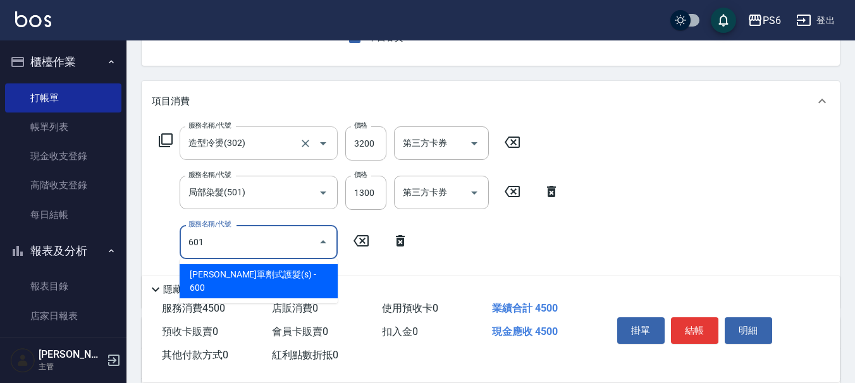
type input "[PERSON_NAME]單劑式護髮(s)(601)"
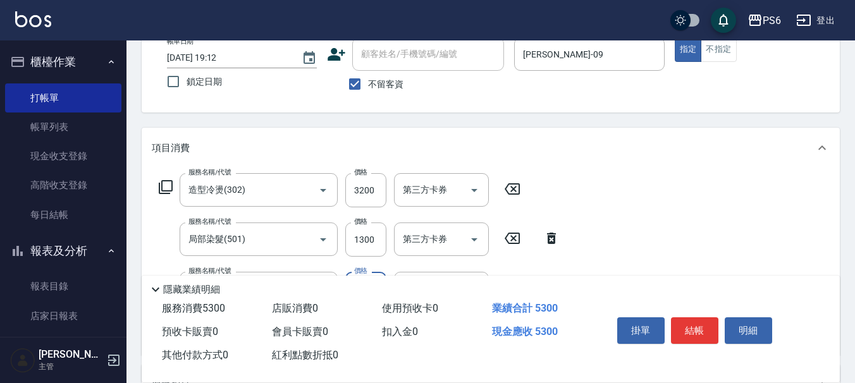
scroll to position [0, 0]
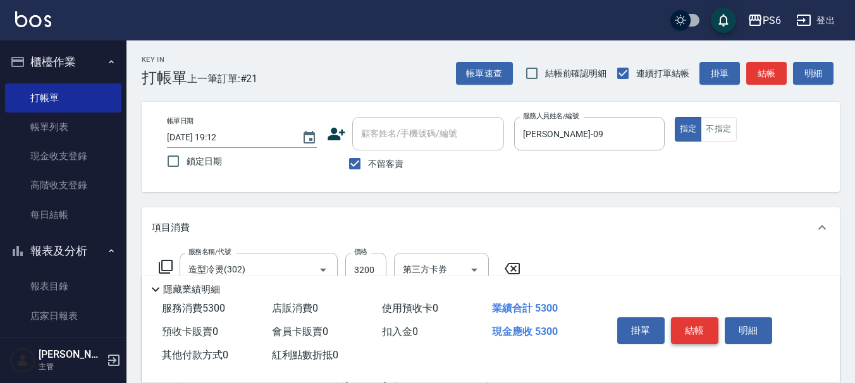
type input "800"
drag, startPoint x: 693, startPoint y: 323, endPoint x: 667, endPoint y: 247, distance: 80.4
click at [693, 323] on button "結帳" at bounding box center [694, 331] width 47 height 27
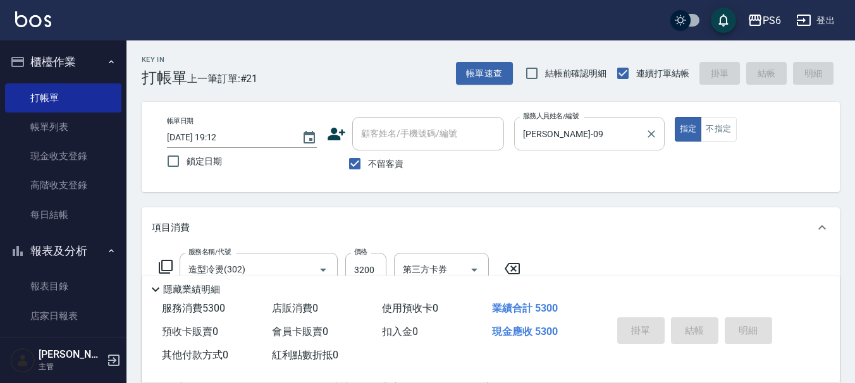
type input "[DATE] 19:13"
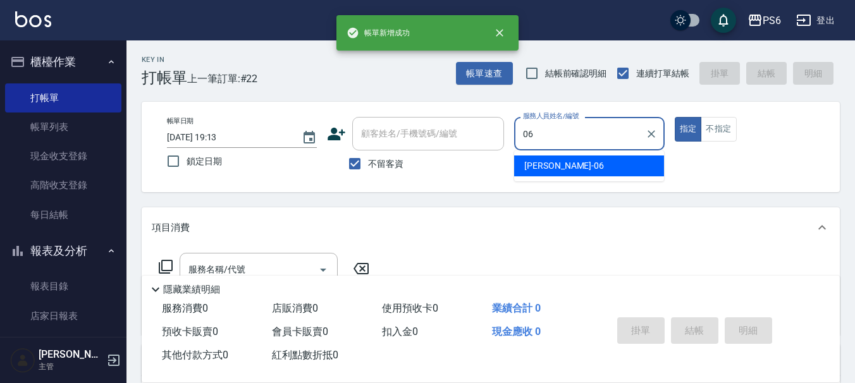
type input "[PERSON_NAME]-06"
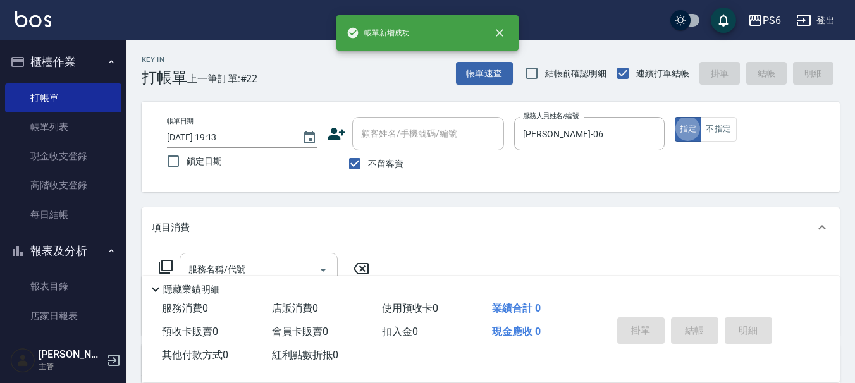
scroll to position [63, 0]
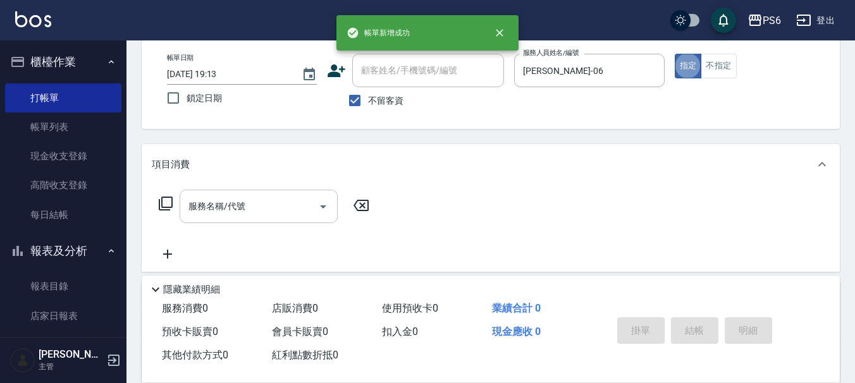
click at [259, 217] on input "服務名稱/代號" at bounding box center [249, 206] width 128 height 22
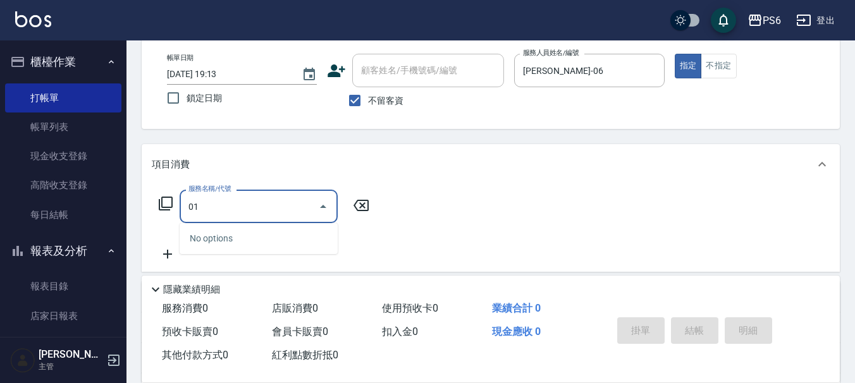
type input "0"
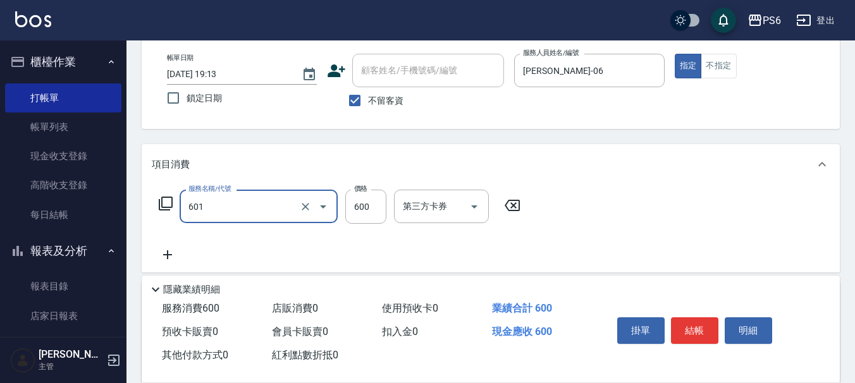
type input "[PERSON_NAME]單劑式護髮(s)(601)"
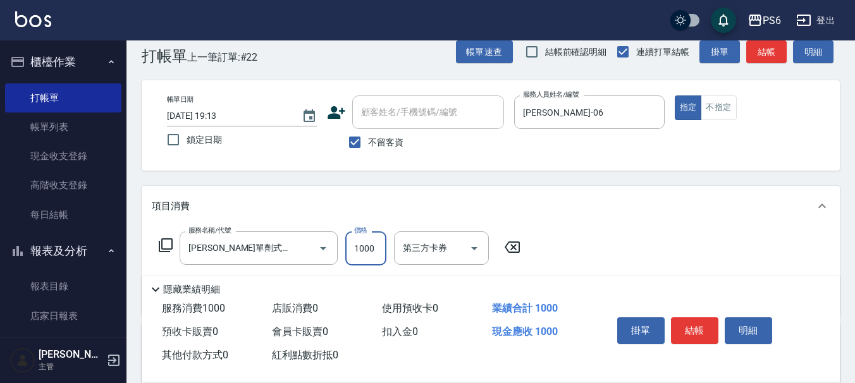
scroll to position [0, 0]
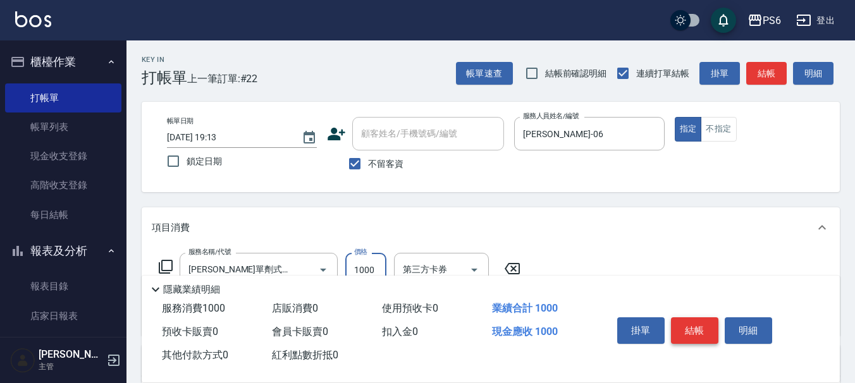
type input "1000"
drag, startPoint x: 705, startPoint y: 318, endPoint x: 836, endPoint y: 334, distance: 132.0
click at [703, 318] on button "結帳" at bounding box center [694, 331] width 47 height 27
type input "[DATE] 19:14"
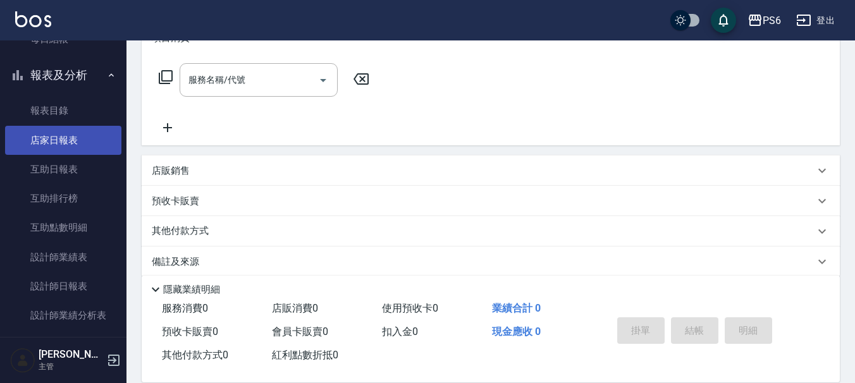
scroll to position [190, 0]
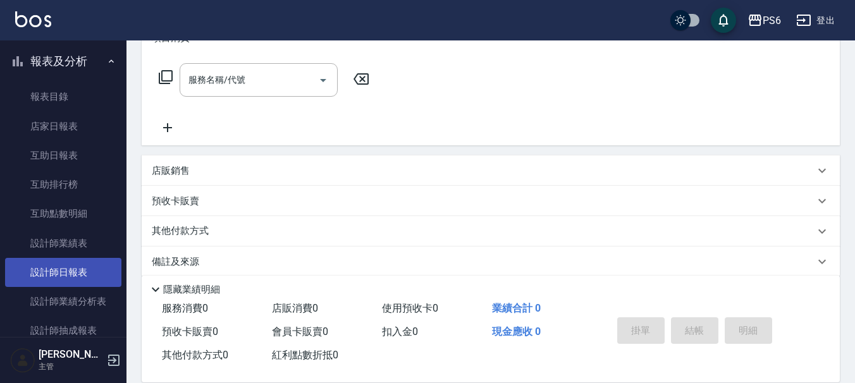
click at [70, 263] on link "設計師日報表" at bounding box center [63, 272] width 116 height 29
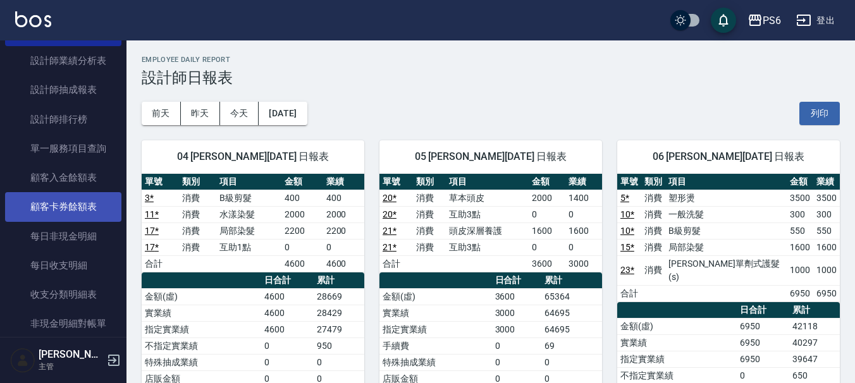
scroll to position [443, 0]
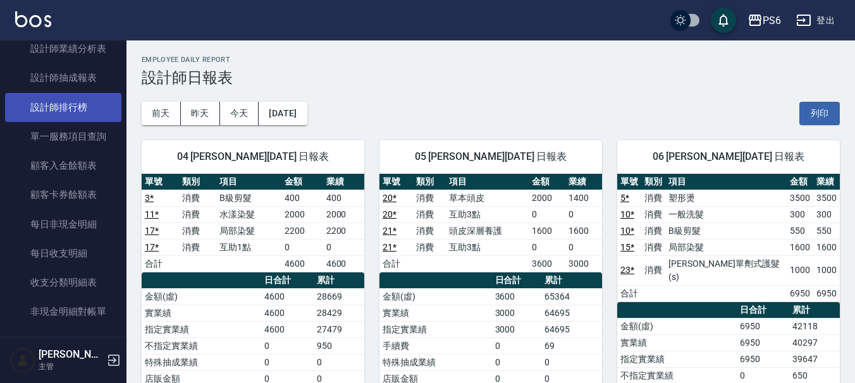
click at [92, 112] on link "設計師排行榜" at bounding box center [63, 107] width 116 height 29
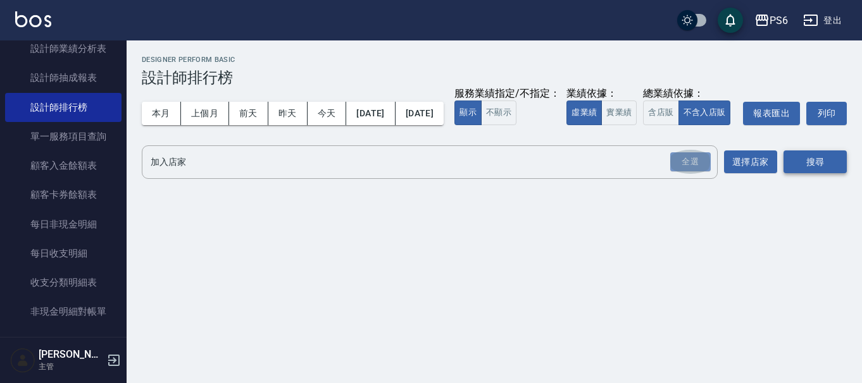
drag, startPoint x: 688, startPoint y: 195, endPoint x: 817, endPoint y: 192, distance: 129.8
click at [691, 172] on div "全選" at bounding box center [690, 162] width 40 height 20
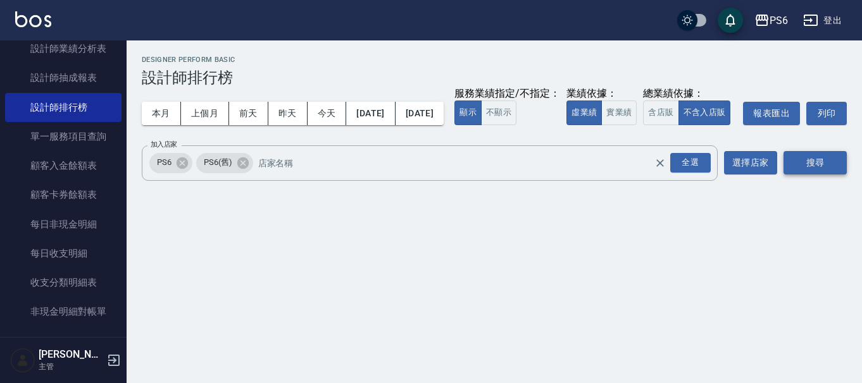
click at [818, 175] on button "搜尋" at bounding box center [814, 162] width 63 height 23
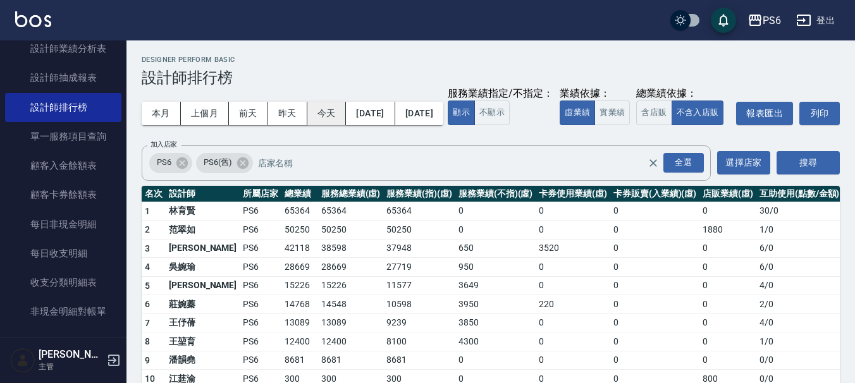
click at [327, 119] on button "今天" at bounding box center [326, 113] width 39 height 23
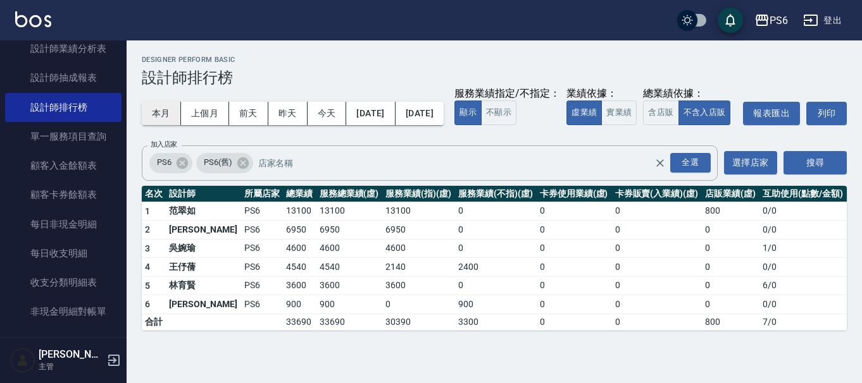
click at [163, 118] on button "本月" at bounding box center [161, 113] width 39 height 23
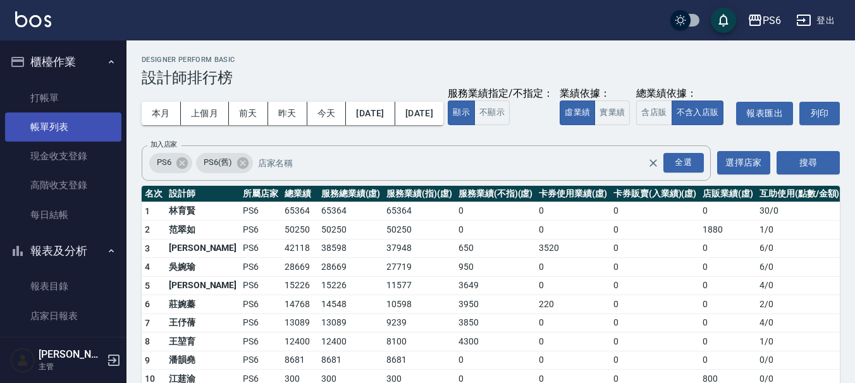
click at [65, 128] on link "帳單列表" at bounding box center [63, 127] width 116 height 29
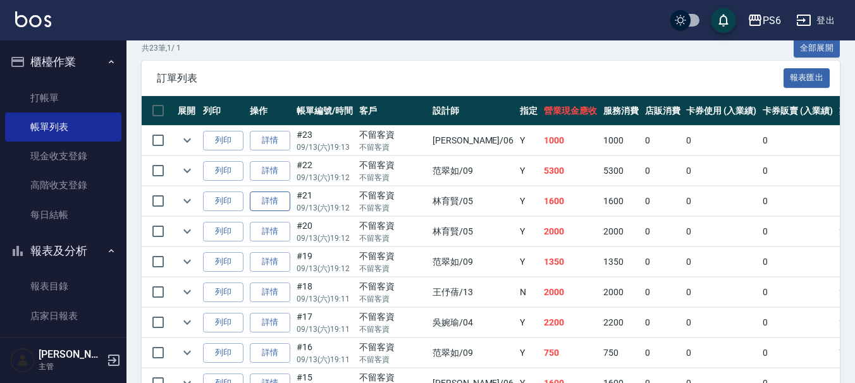
scroll to position [316, 0]
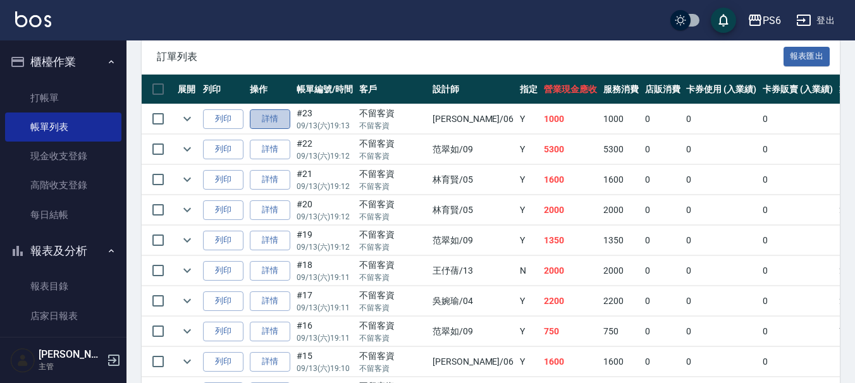
click at [279, 124] on link "詳情" at bounding box center [270, 119] width 40 height 20
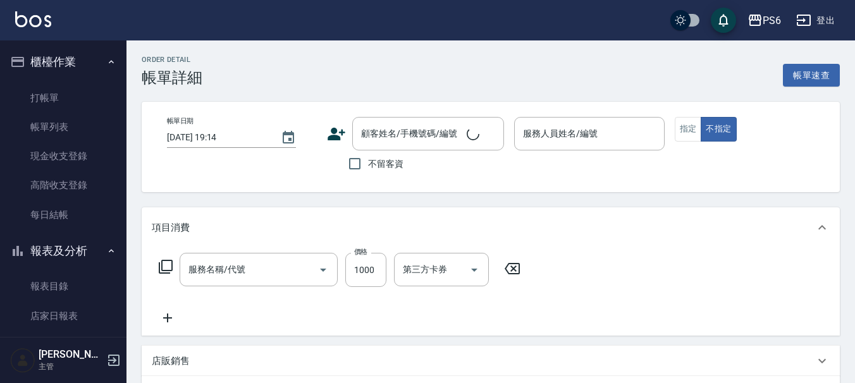
type input "[DATE] 19:13"
checkbox input "true"
type input "[PERSON_NAME]-06"
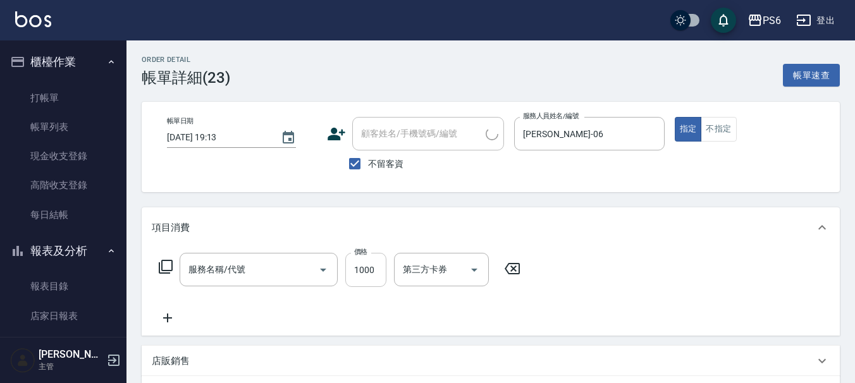
type input "[PERSON_NAME]單劑式護髮(s)(601)"
click at [359, 269] on input "1000" at bounding box center [365, 270] width 41 height 34
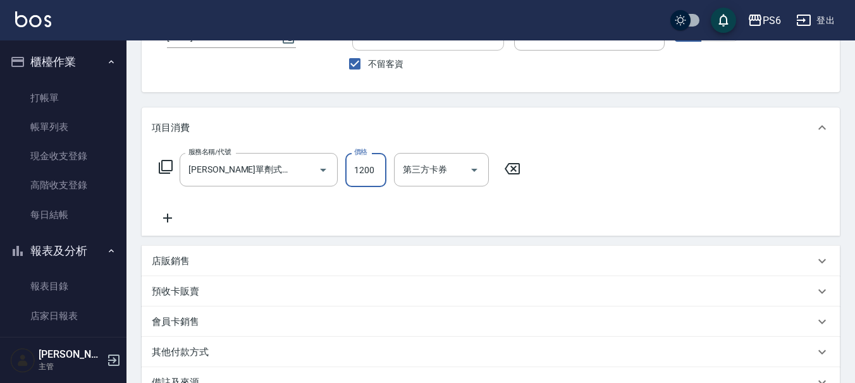
scroll to position [251, 0]
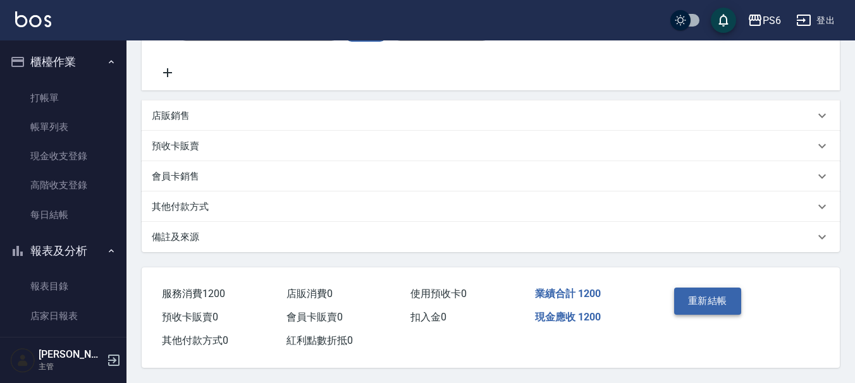
type input "1200"
click at [719, 307] on button "重新結帳" at bounding box center [707, 301] width 67 height 27
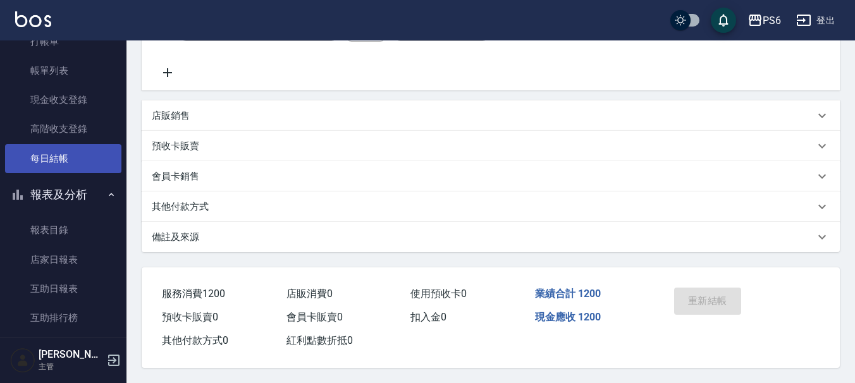
scroll to position [190, 0]
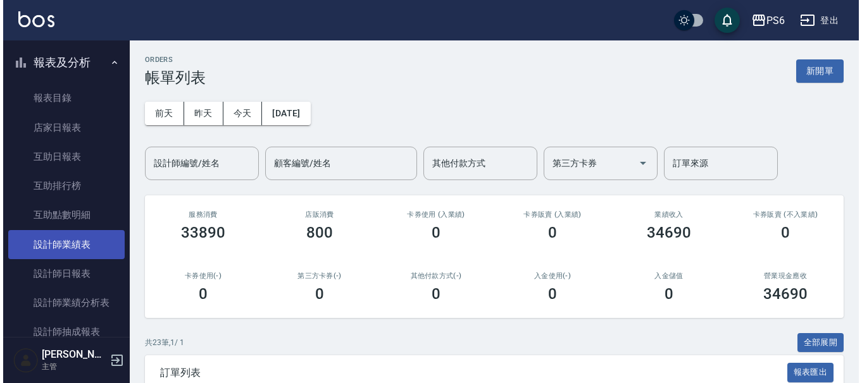
scroll to position [316, 0]
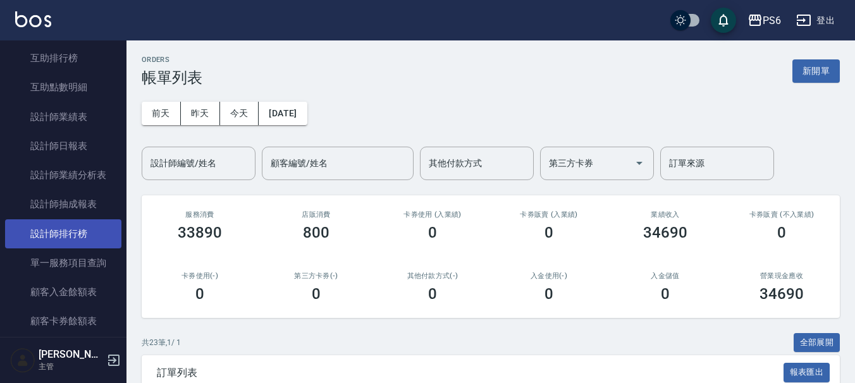
click at [80, 235] on link "設計師排行榜" at bounding box center [63, 234] width 116 height 29
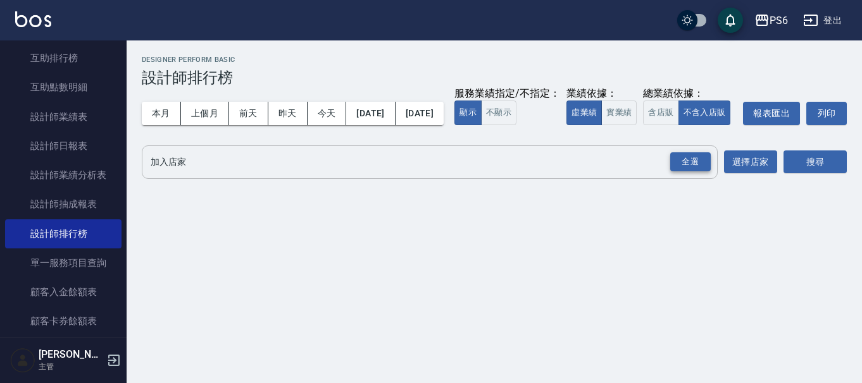
click at [688, 172] on div "全選" at bounding box center [690, 162] width 40 height 20
click at [824, 175] on button "搜尋" at bounding box center [814, 162] width 63 height 23
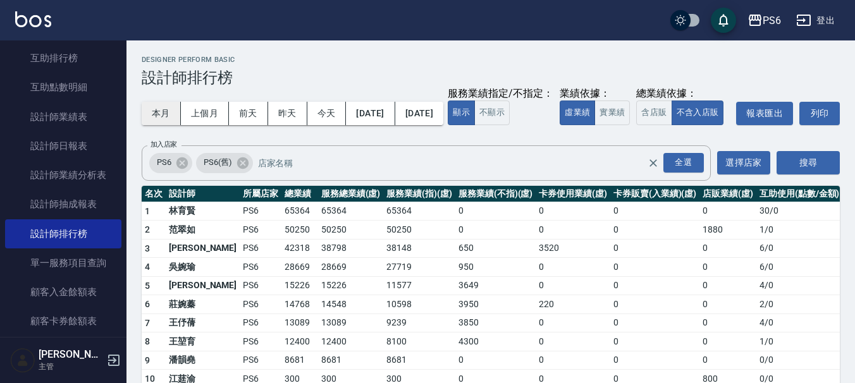
click at [170, 118] on button "本月" at bounding box center [161, 113] width 39 height 23
click at [332, 109] on button "今天" at bounding box center [326, 113] width 39 height 23
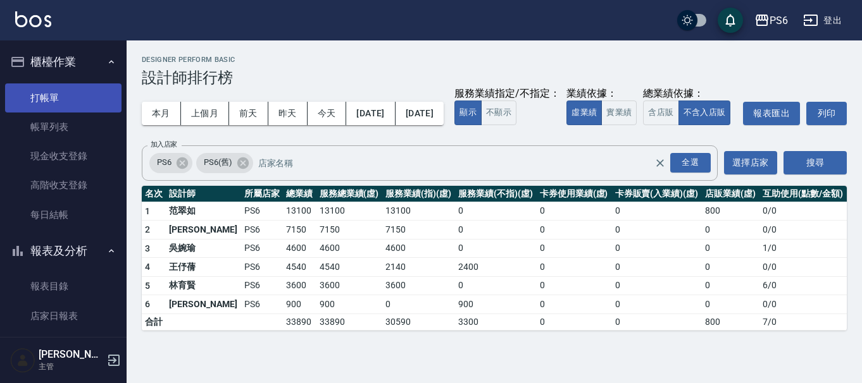
click at [89, 103] on link "打帳單" at bounding box center [63, 98] width 116 height 29
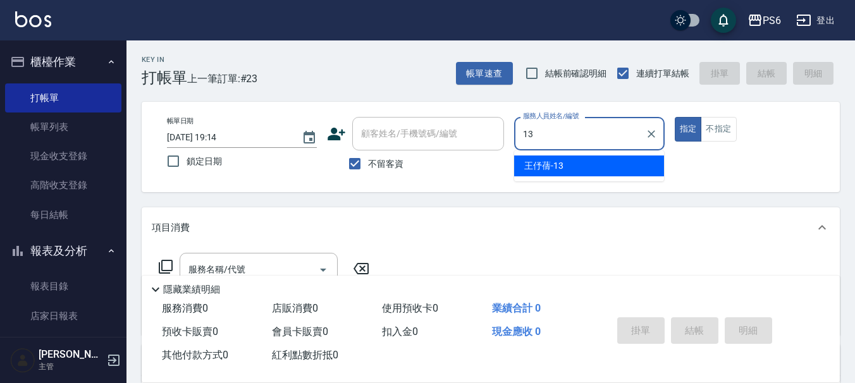
type input "[PERSON_NAME]-13"
type button "true"
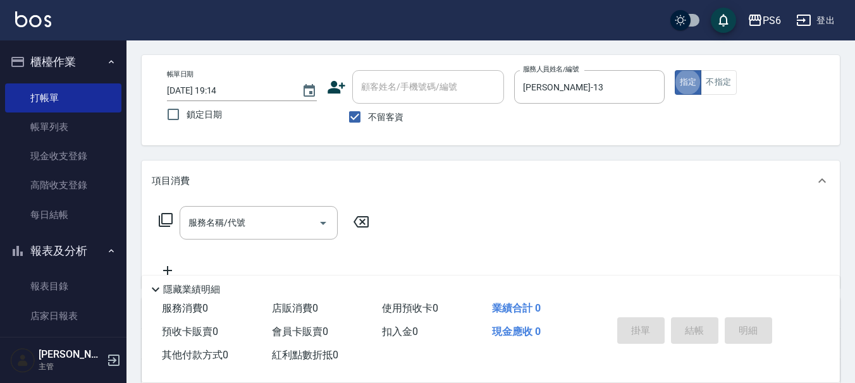
scroll to position [127, 0]
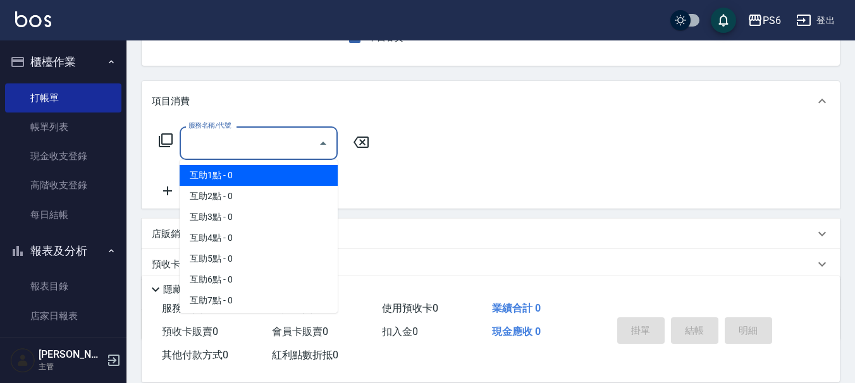
click at [264, 146] on input "服務名稱/代號" at bounding box center [249, 143] width 128 height 22
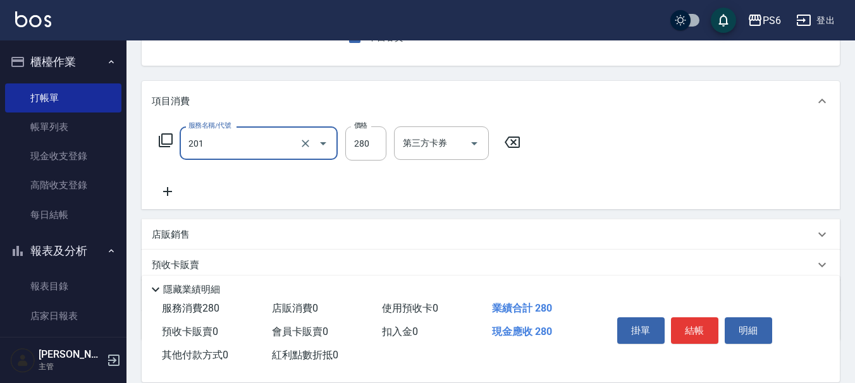
type input "一般洗髮(201)"
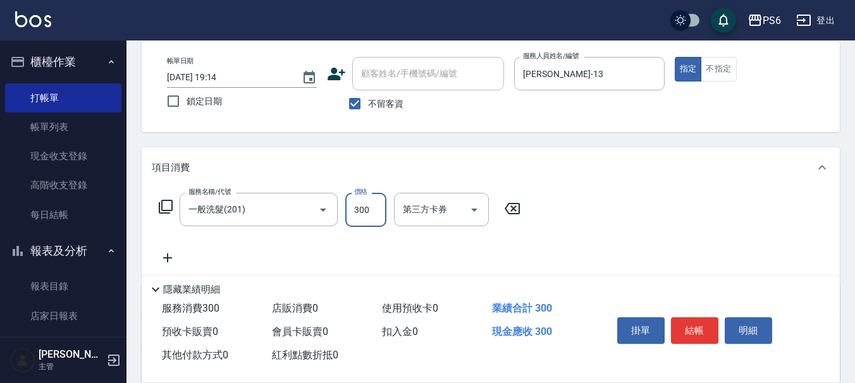
scroll to position [0, 0]
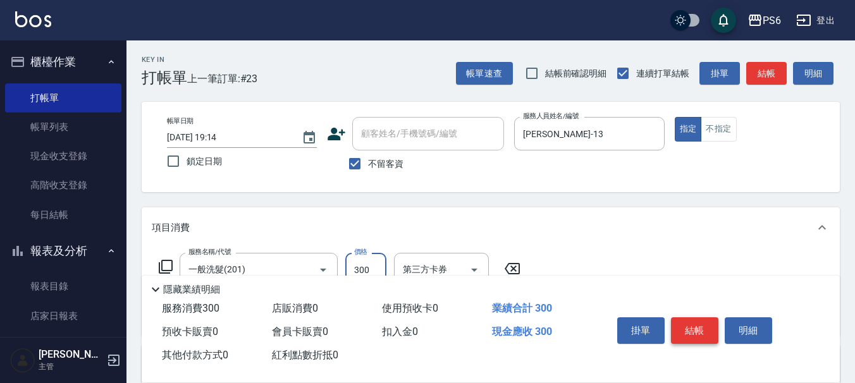
type input "300"
click at [688, 333] on button "結帳" at bounding box center [694, 331] width 47 height 27
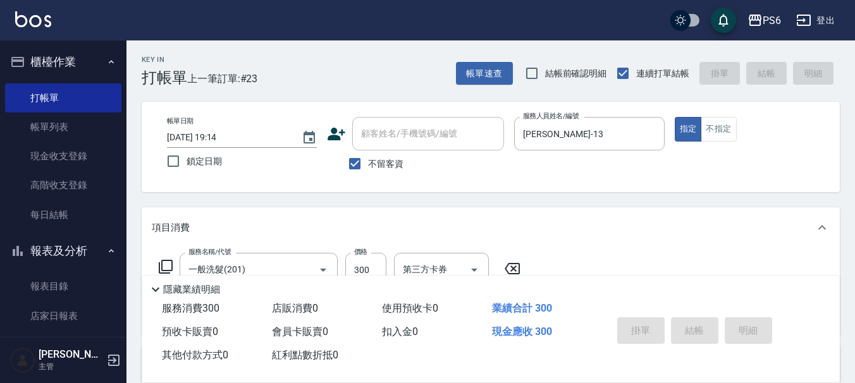
type input "[DATE] 19:36"
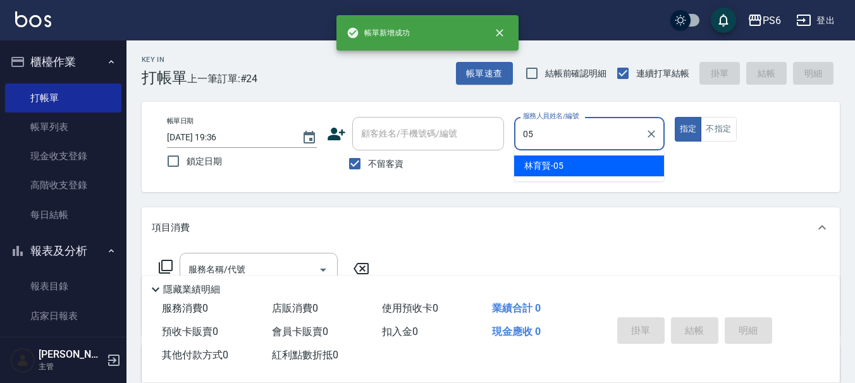
type input "[PERSON_NAME]-05"
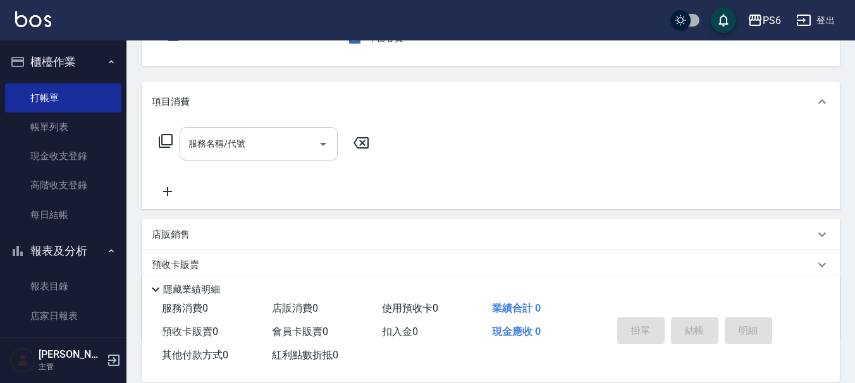
scroll to position [127, 0]
click at [216, 138] on input "服務名稱/代號" at bounding box center [249, 143] width 128 height 22
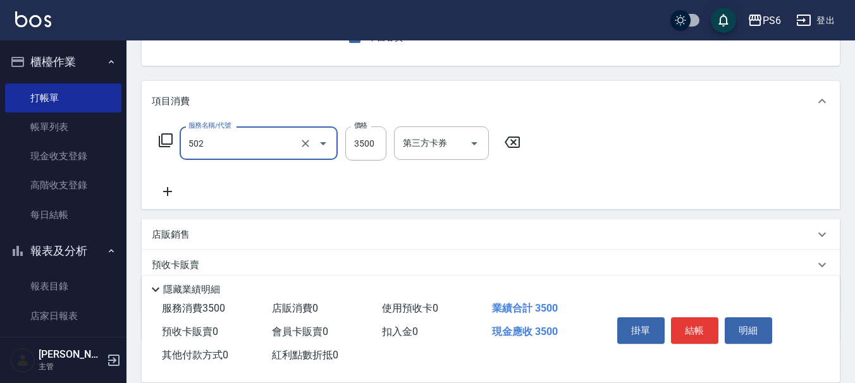
type input "水漾染髮(502)"
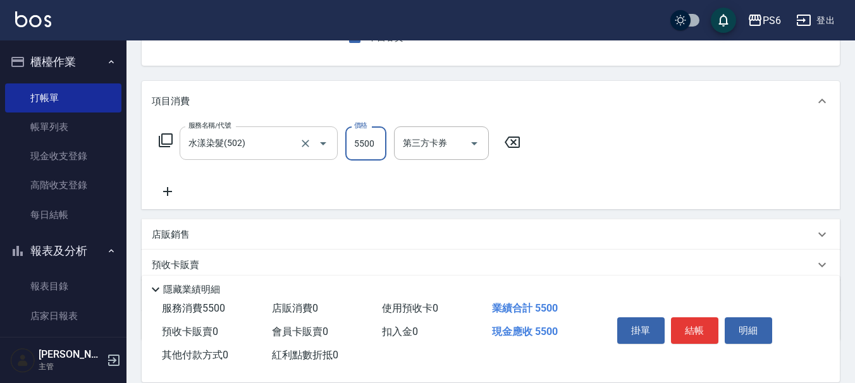
type input "5500"
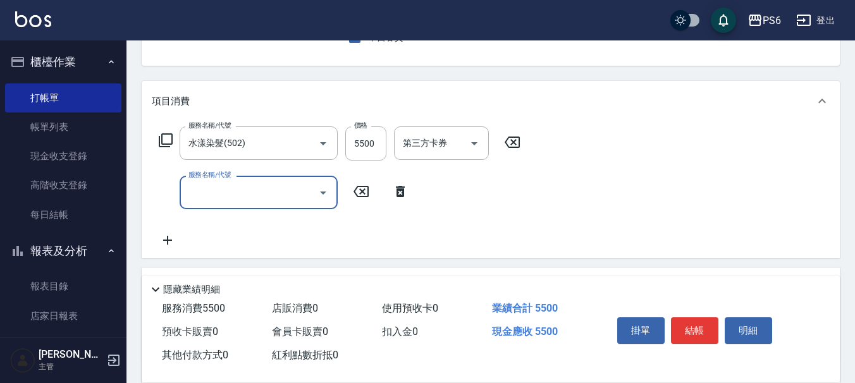
scroll to position [190, 0]
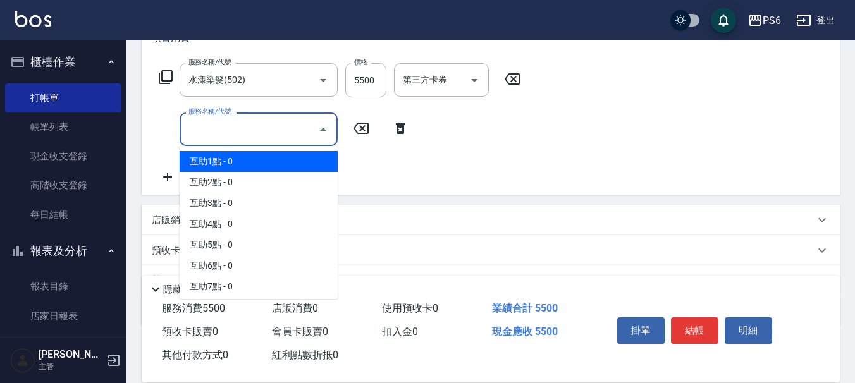
click at [257, 137] on input "服務名稱/代號" at bounding box center [249, 129] width 128 height 22
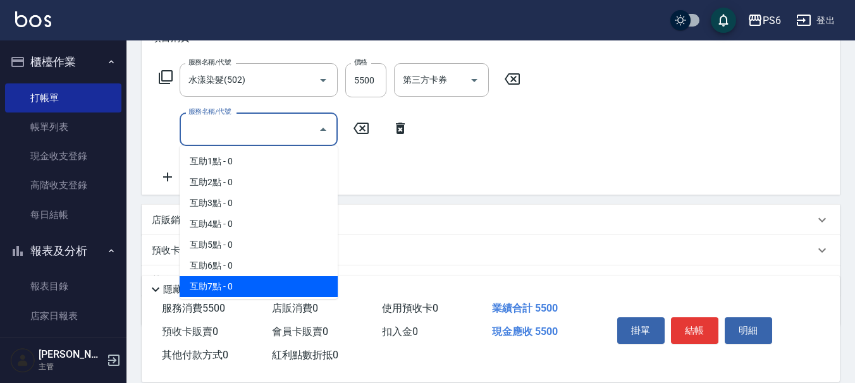
click at [237, 278] on span "互助7點 - 0" at bounding box center [259, 286] width 158 height 21
type input "互助7點(7)"
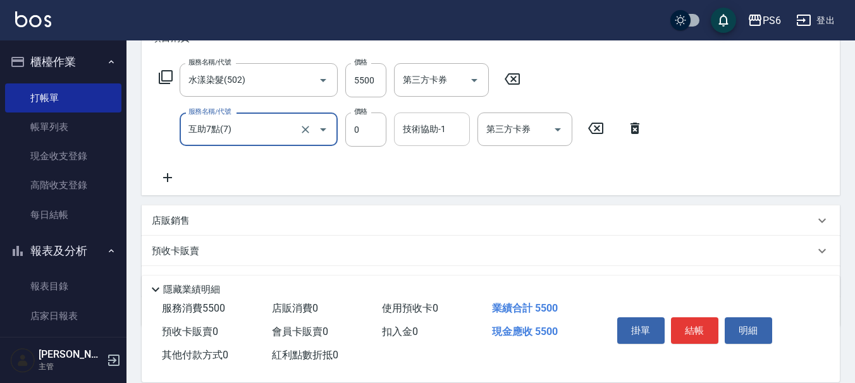
click at [400, 135] on input "技術協助-1" at bounding box center [432, 129] width 65 height 22
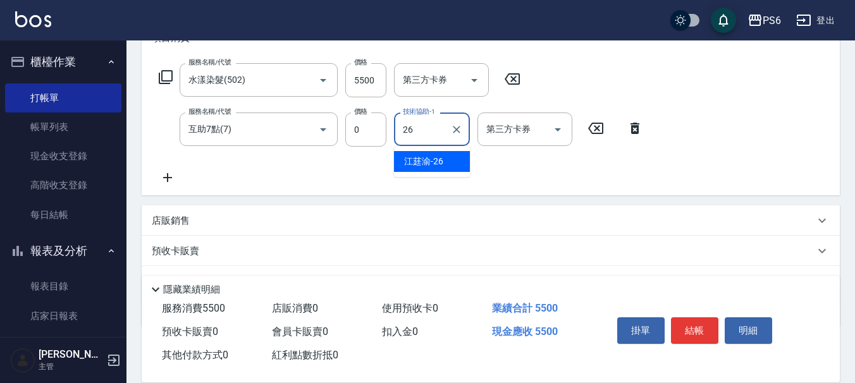
type input "[PERSON_NAME]-26"
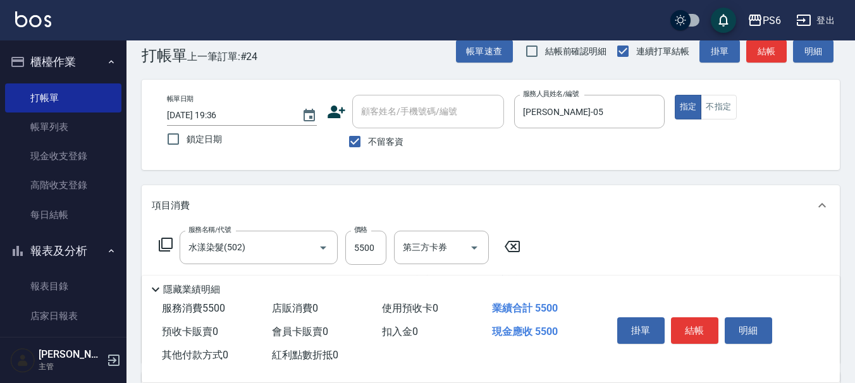
scroll to position [0, 0]
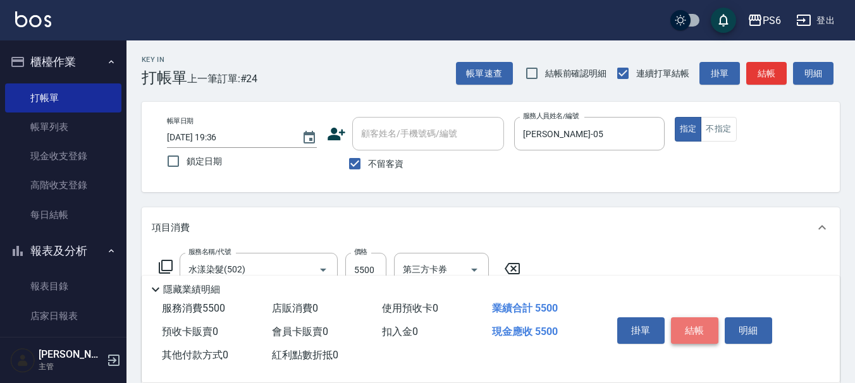
click at [693, 331] on button "結帳" at bounding box center [694, 331] width 47 height 27
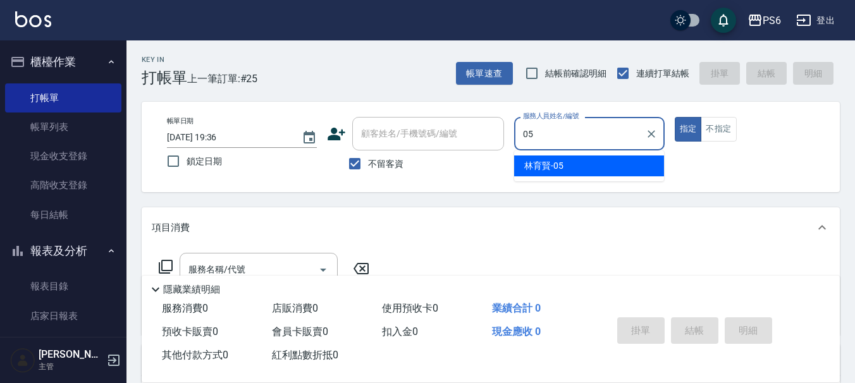
type input "[PERSON_NAME]-05"
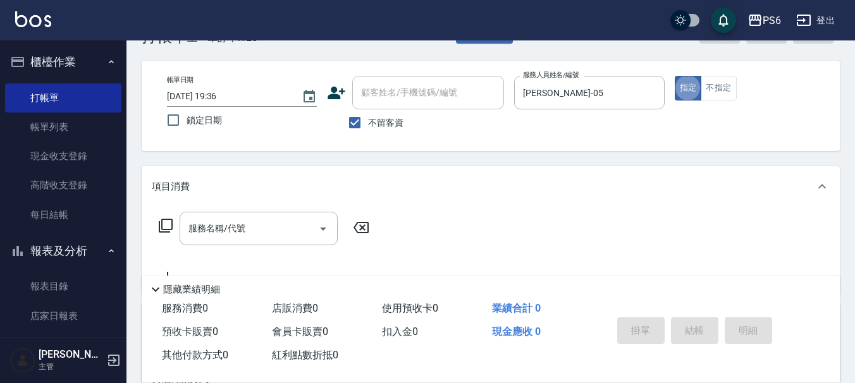
scroll to position [63, 0]
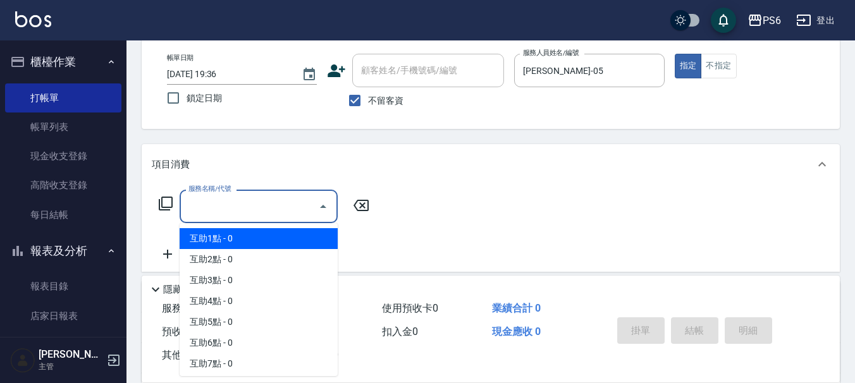
click at [276, 199] on input "服務名稱/代號" at bounding box center [249, 206] width 128 height 22
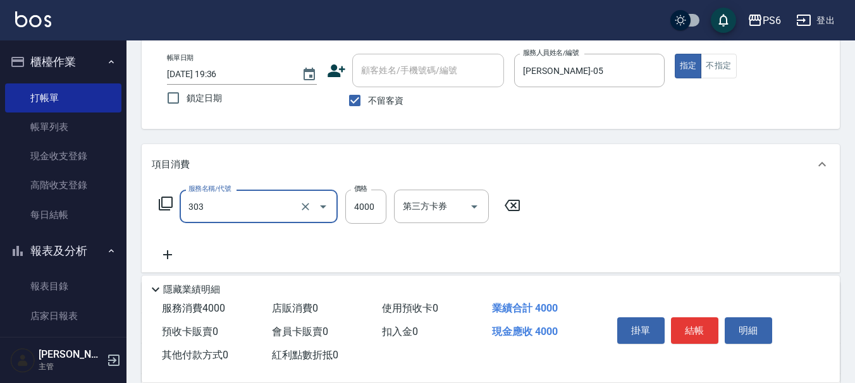
type input "塑形燙(303)"
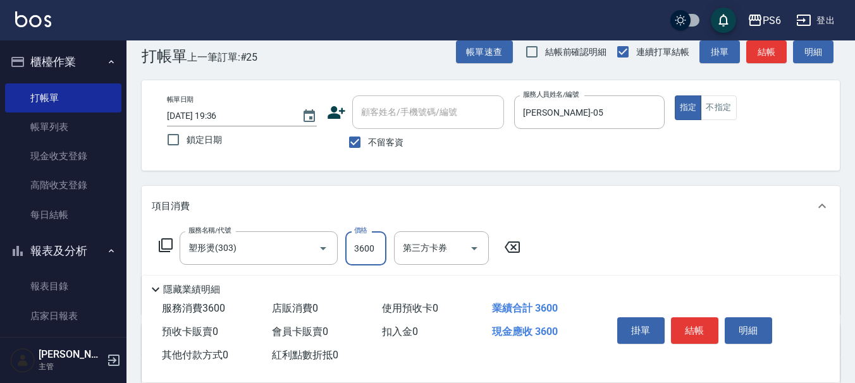
scroll to position [0, 0]
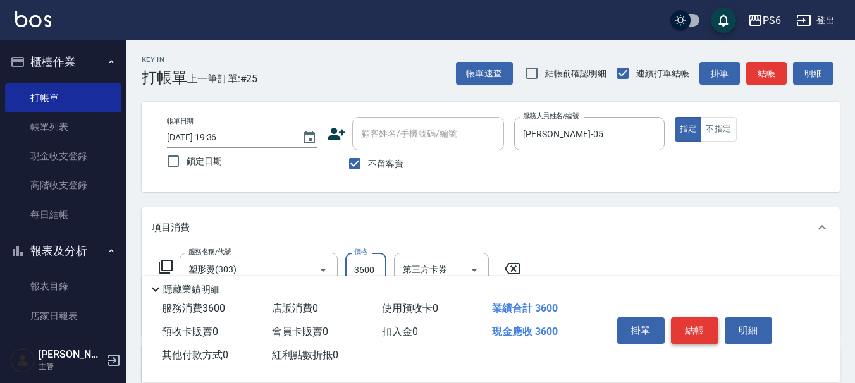
type input "3600"
click at [704, 333] on button "結帳" at bounding box center [694, 331] width 47 height 27
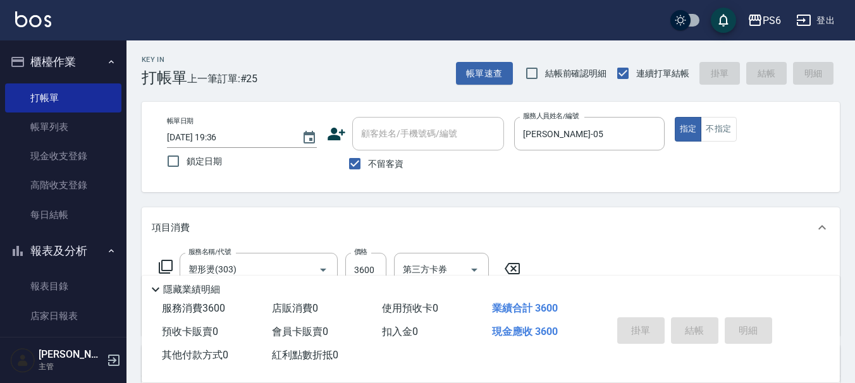
type input "[DATE] 19:37"
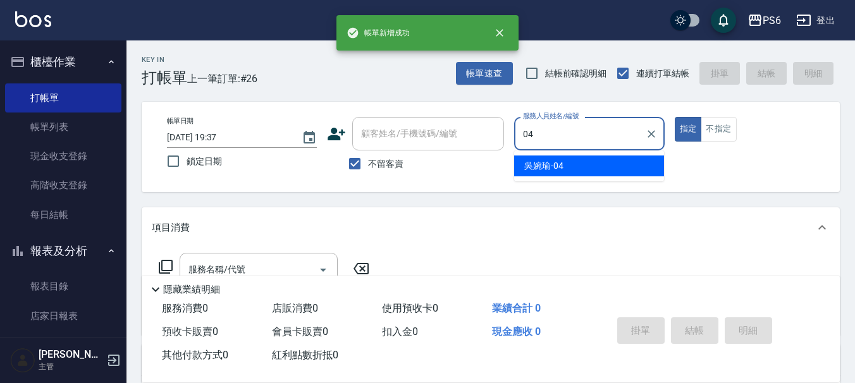
type input "[PERSON_NAME]-04"
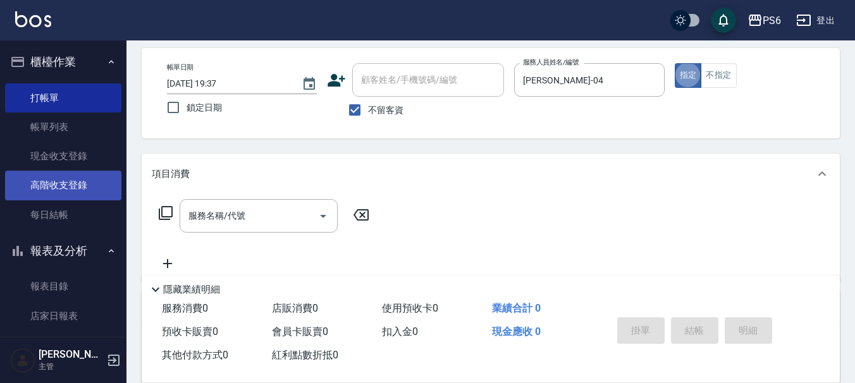
scroll to position [127, 0]
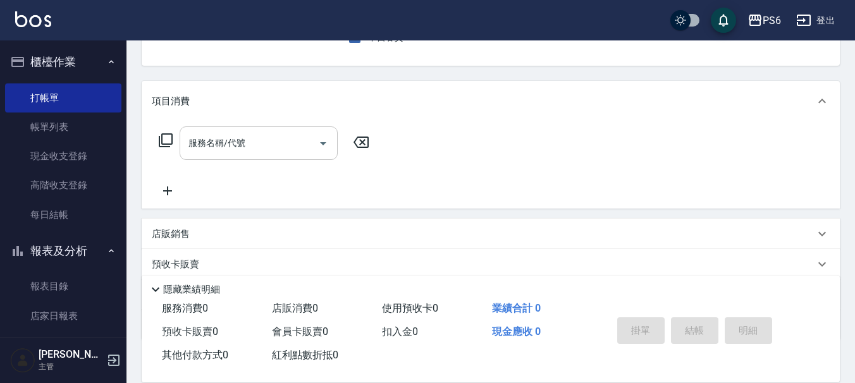
click at [211, 148] on input "服務名稱/代號" at bounding box center [249, 143] width 128 height 22
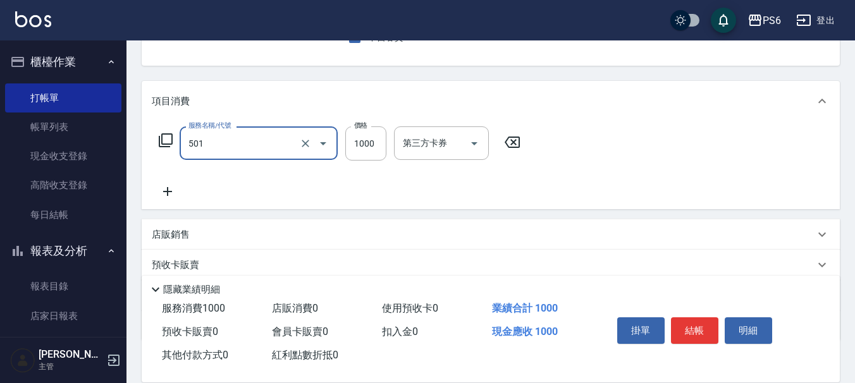
type input "局部染髮(501)"
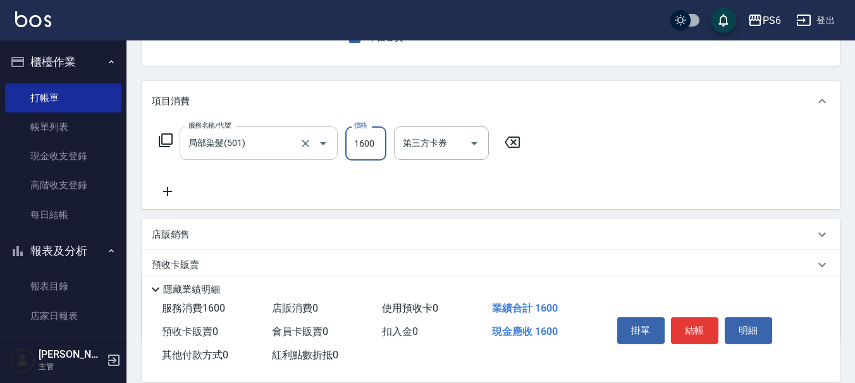
type input "1600"
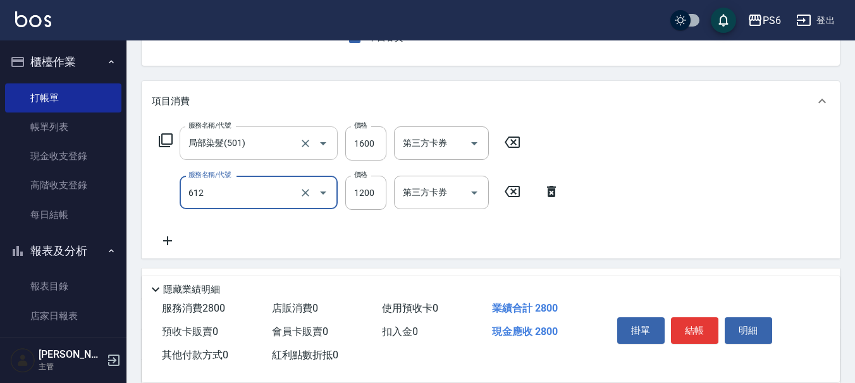
type input "二劑式護髮(M)(612)"
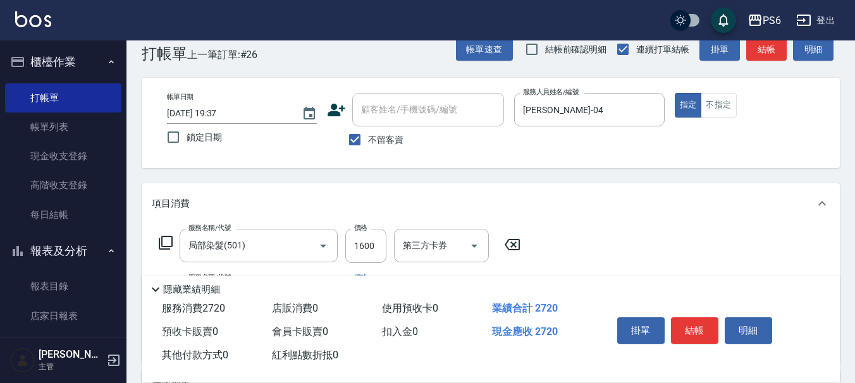
scroll to position [0, 0]
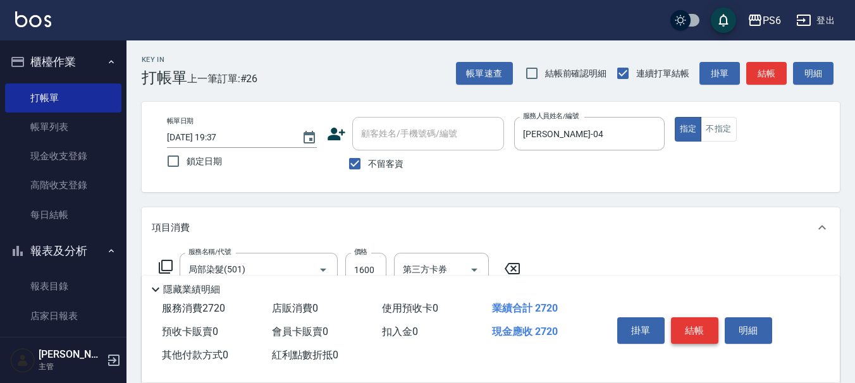
type input "1120"
click at [690, 330] on button "結帳" at bounding box center [694, 331] width 47 height 27
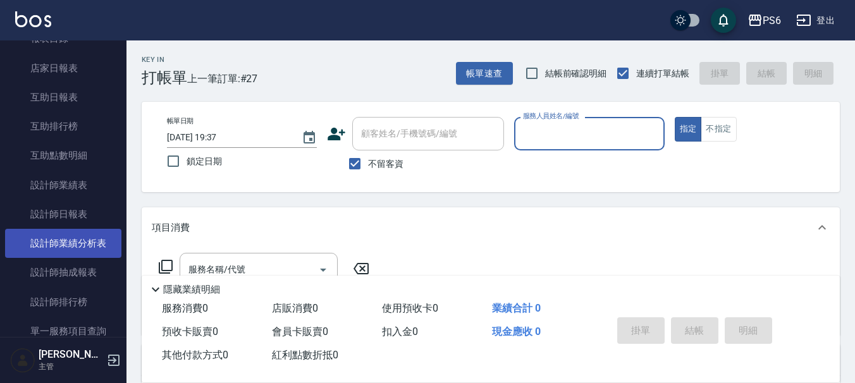
scroll to position [253, 0]
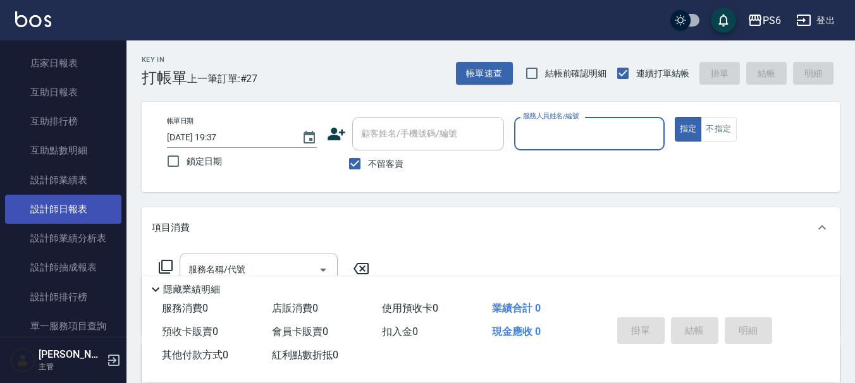
click at [77, 211] on link "設計師日報表" at bounding box center [63, 209] width 116 height 29
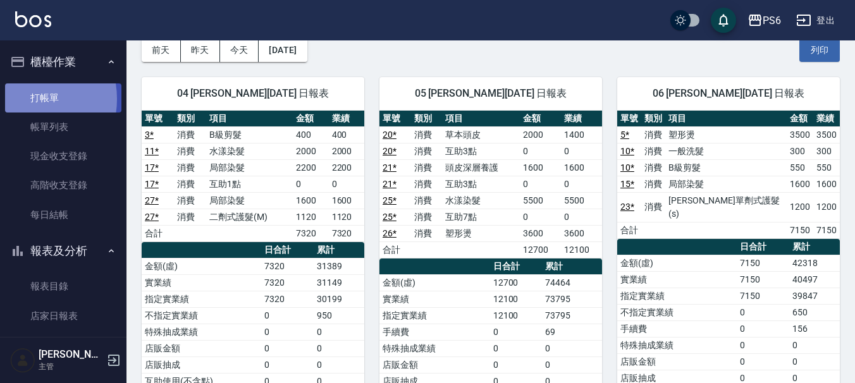
click at [23, 99] on link "打帳單" at bounding box center [63, 98] width 116 height 29
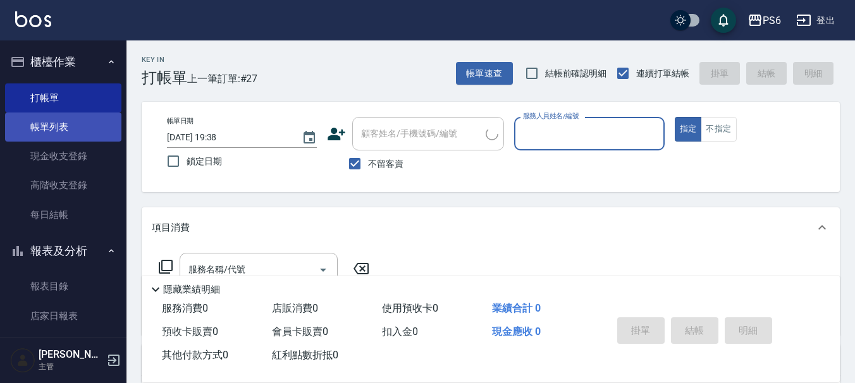
click at [49, 128] on link "帳單列表" at bounding box center [63, 127] width 116 height 29
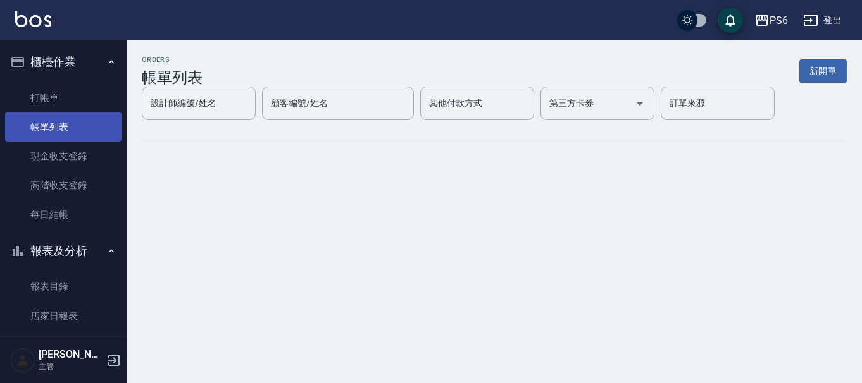
click at [82, 123] on link "帳單列表" at bounding box center [63, 127] width 116 height 29
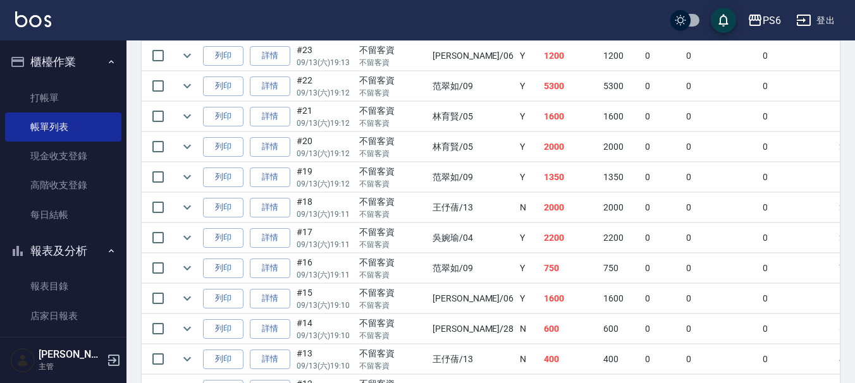
scroll to position [506, 0]
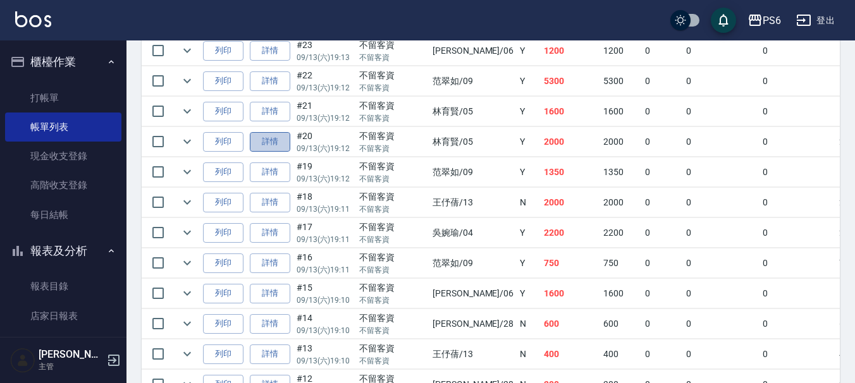
click at [263, 144] on link "詳情" at bounding box center [270, 142] width 40 height 20
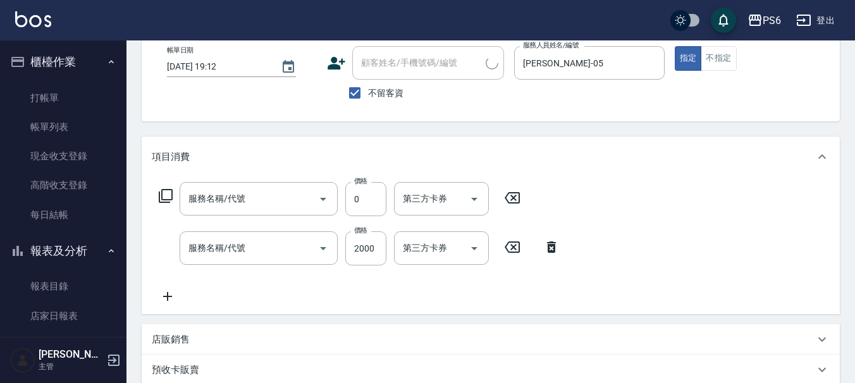
type input "[DATE] 19:12"
checkbox input "true"
type input "[PERSON_NAME]-05"
type input "互助3點(3)"
type input "草本頭皮(103)"
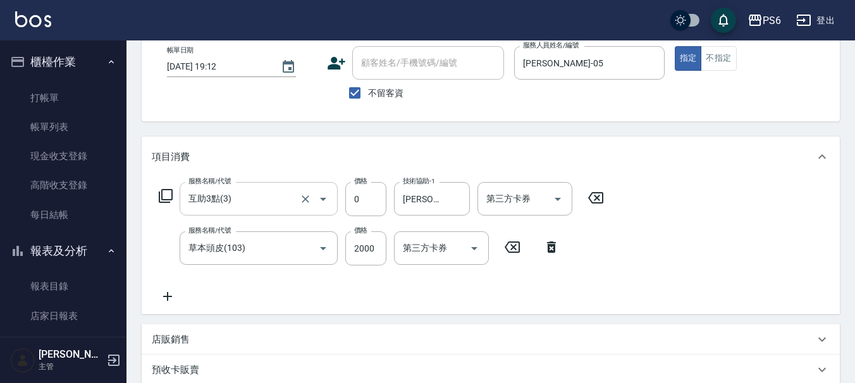
scroll to position [127, 0]
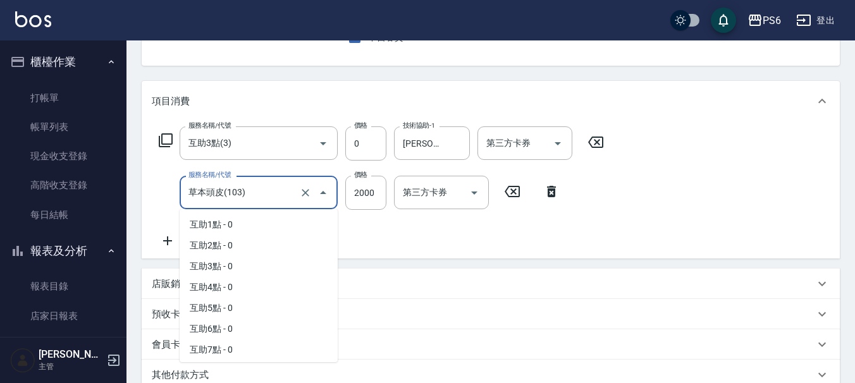
click at [261, 189] on input "草本頭皮(103)" at bounding box center [240, 193] width 111 height 22
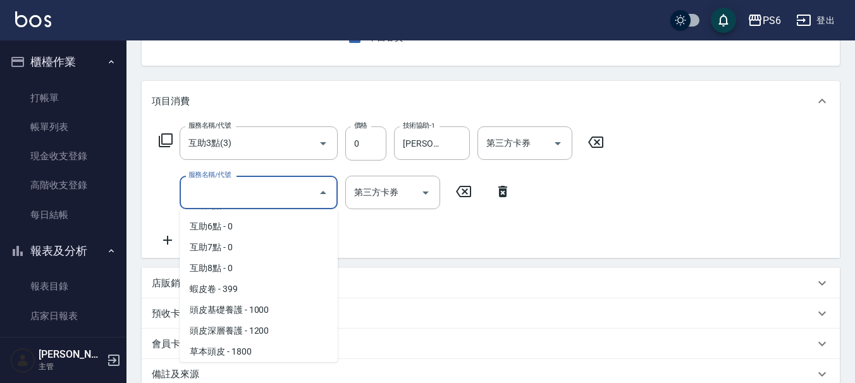
scroll to position [5, 0]
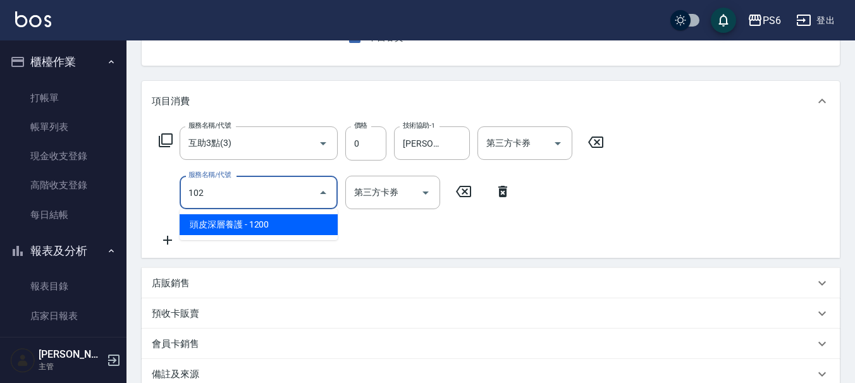
type input "頭皮深層養護(102)"
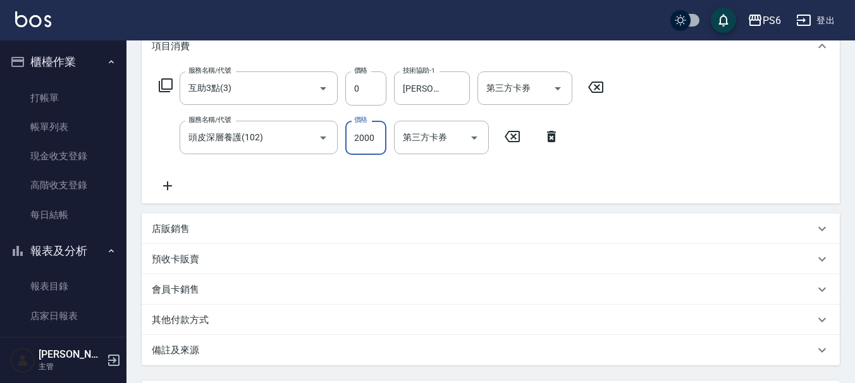
scroll to position [253, 0]
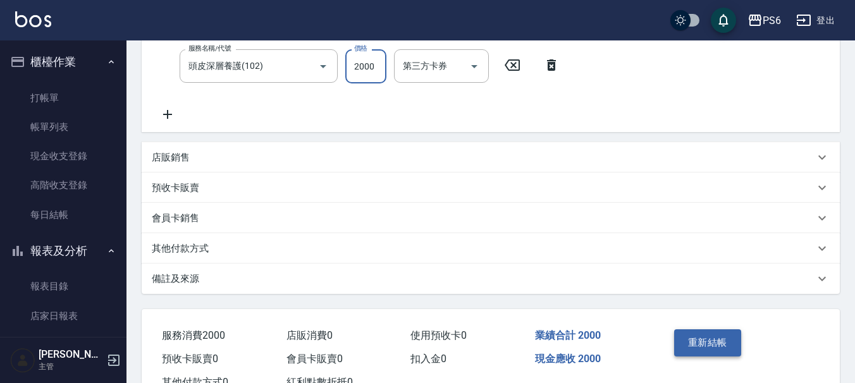
type input "2000"
drag, startPoint x: 710, startPoint y: 349, endPoint x: 704, endPoint y: 340, distance: 11.3
click at [710, 347] on button "重新結帳" at bounding box center [707, 343] width 67 height 27
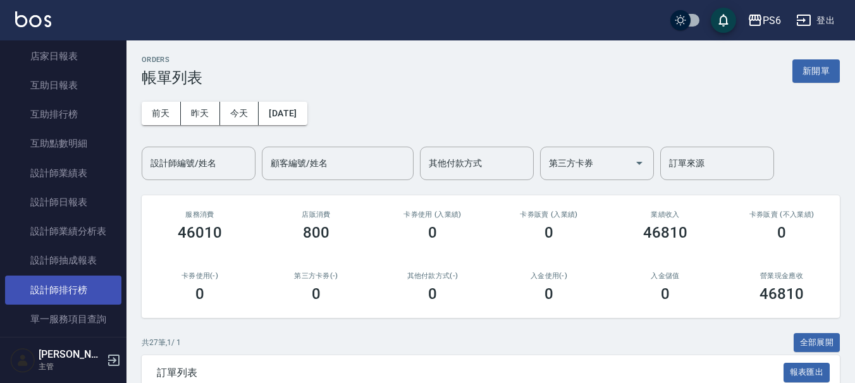
scroll to position [190, 0]
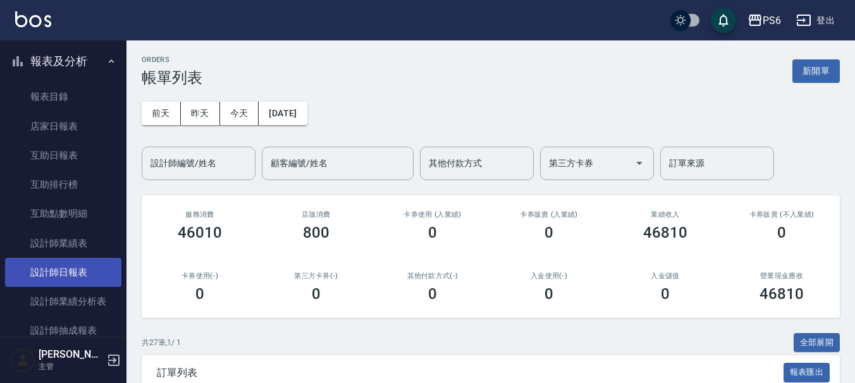
click at [71, 267] on link "設計師日報表" at bounding box center [63, 272] width 116 height 29
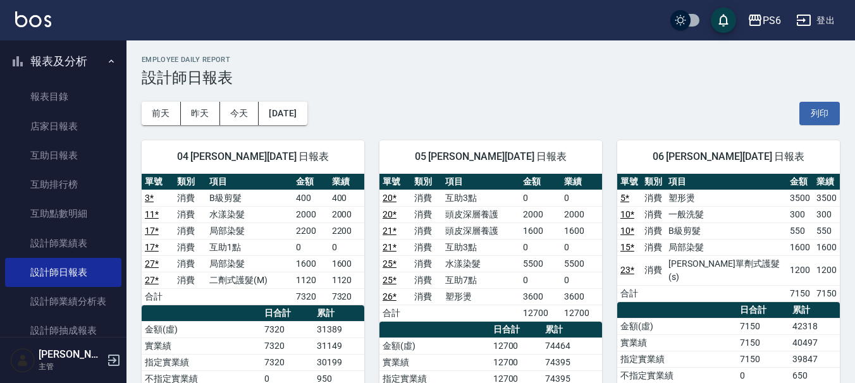
scroll to position [63, 0]
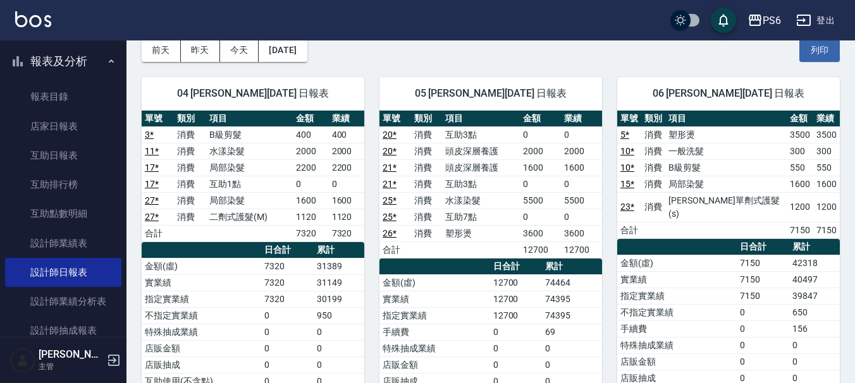
click at [519, 51] on div "[DATE] [DATE] [DATE] [DATE] 列印" at bounding box center [491, 50] width 698 height 54
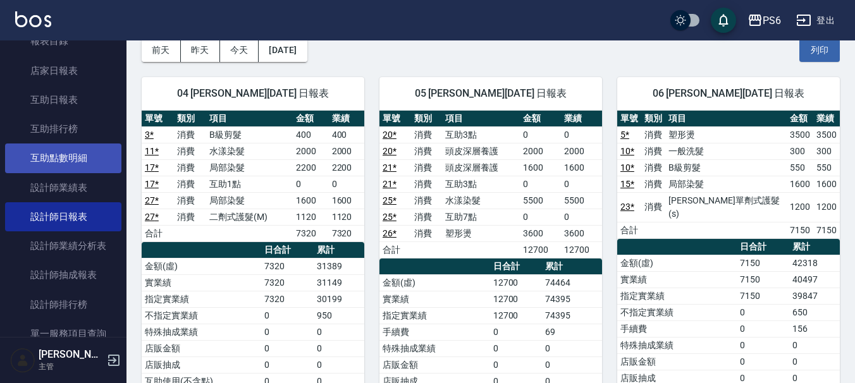
scroll to position [316, 0]
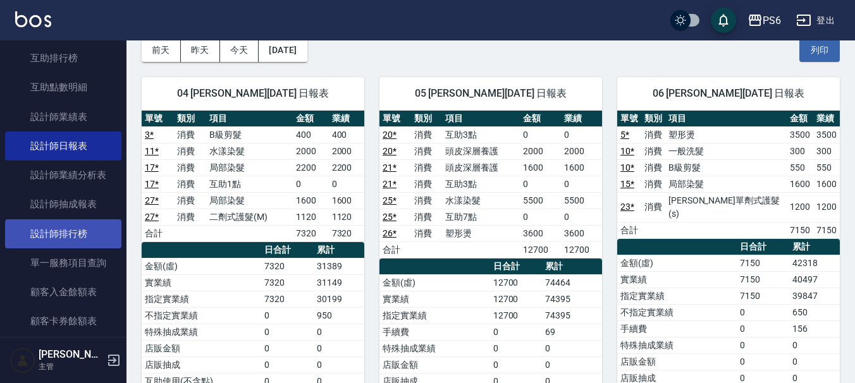
click at [54, 235] on link "設計師排行榜" at bounding box center [63, 234] width 116 height 29
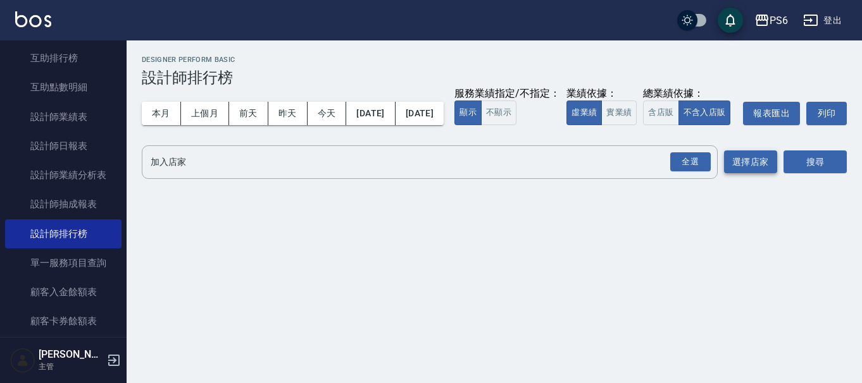
drag, startPoint x: 698, startPoint y: 191, endPoint x: 741, endPoint y: 191, distance: 43.7
click at [705, 172] on div "全選" at bounding box center [690, 162] width 40 height 20
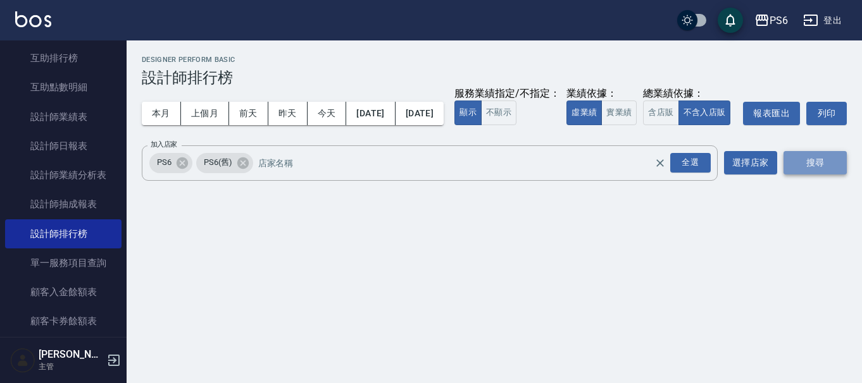
click at [805, 175] on button "搜尋" at bounding box center [814, 162] width 63 height 23
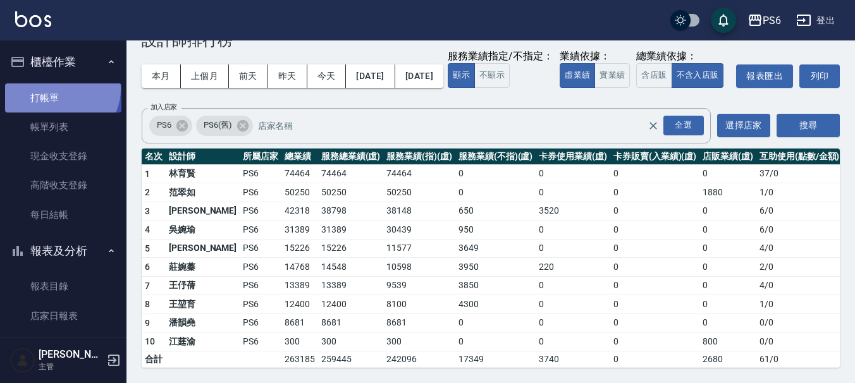
click at [59, 89] on link "打帳單" at bounding box center [63, 98] width 116 height 29
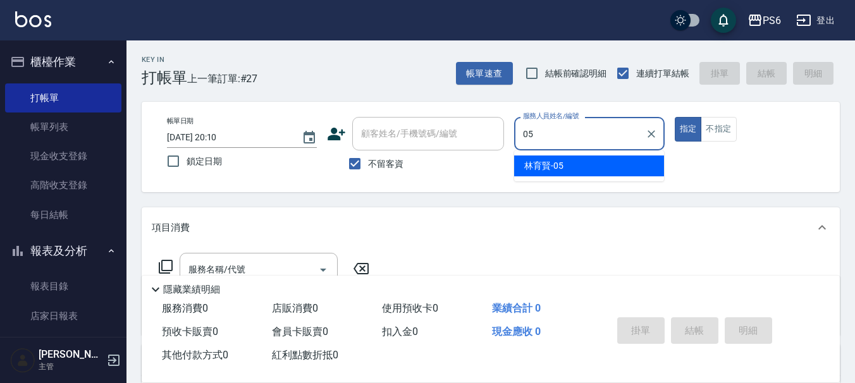
type input "[PERSON_NAME]-05"
type button "true"
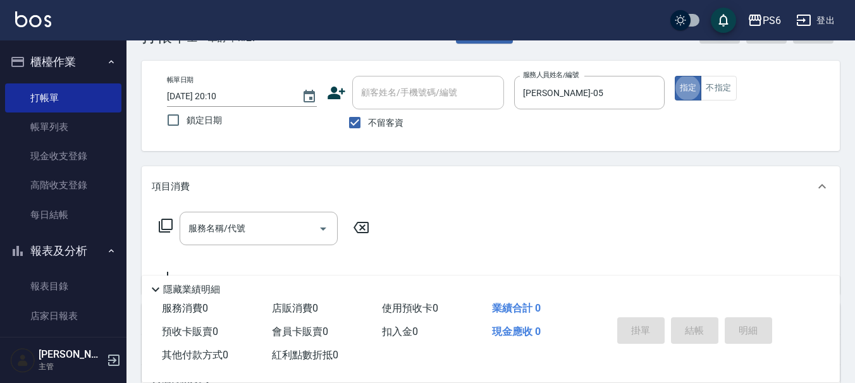
scroll to position [63, 0]
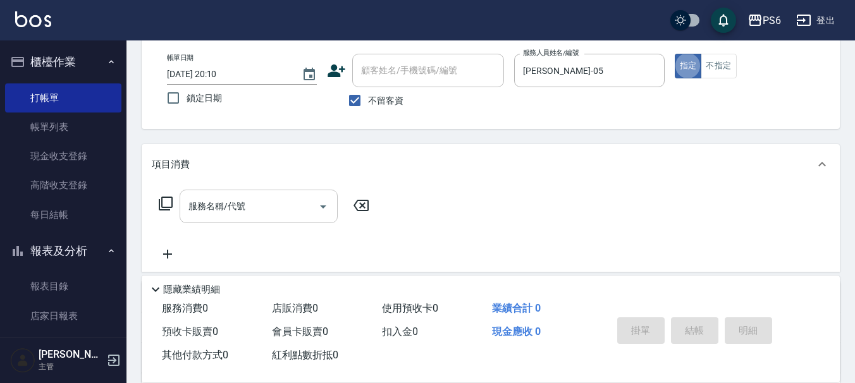
click at [289, 214] on input "服務名稱/代號" at bounding box center [249, 206] width 128 height 22
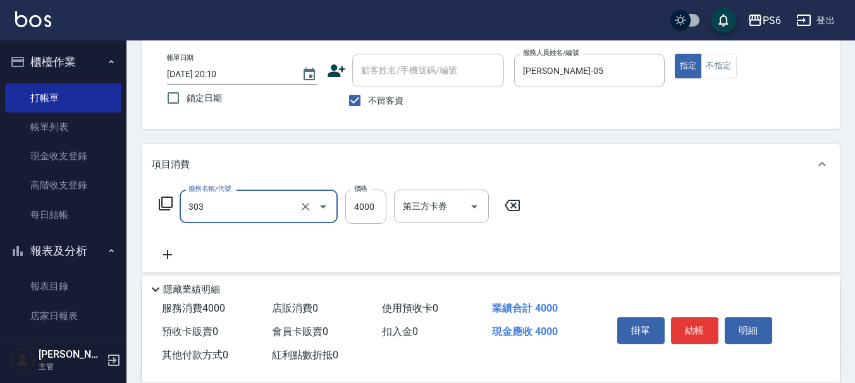
type input "塑形燙(303)"
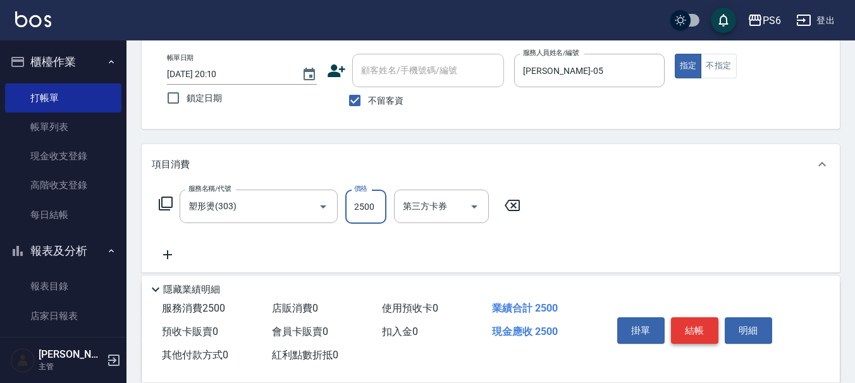
type input "2500"
click at [702, 333] on button "結帳" at bounding box center [694, 331] width 47 height 27
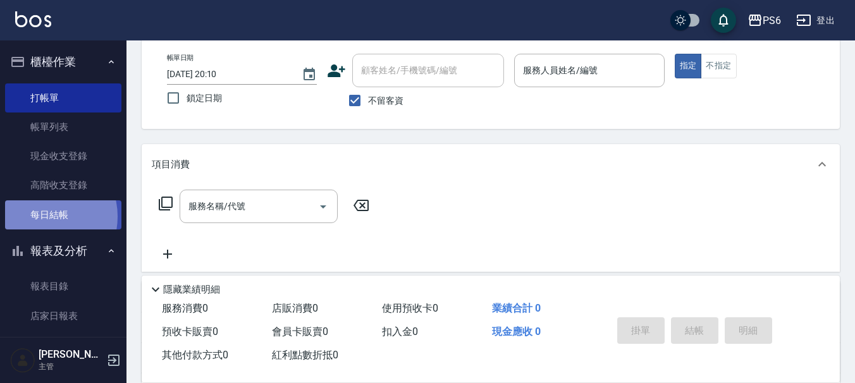
click at [44, 216] on link "每日結帳" at bounding box center [63, 215] width 116 height 29
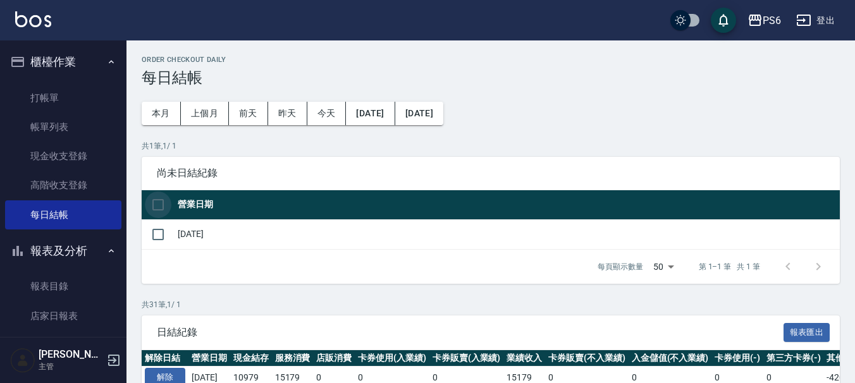
click at [152, 201] on input "checkbox" at bounding box center [158, 205] width 27 height 27
checkbox input "true"
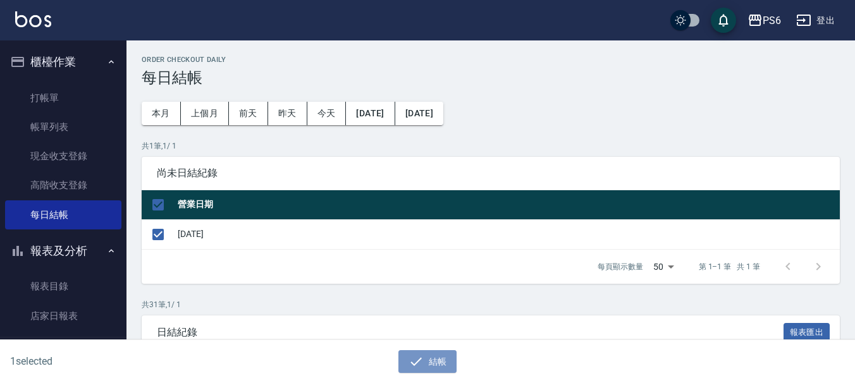
drag, startPoint x: 414, startPoint y: 360, endPoint x: 388, endPoint y: 342, distance: 32.3
click at [414, 358] on icon "button" at bounding box center [416, 361] width 15 height 15
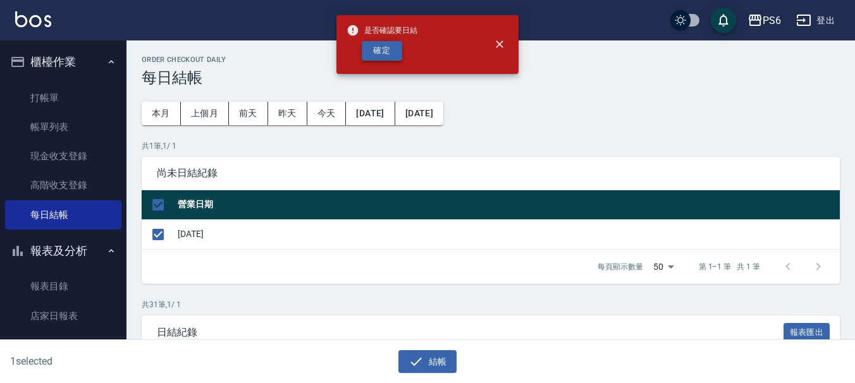
click at [389, 50] on button "確定" at bounding box center [382, 51] width 40 height 20
checkbox input "false"
